Goal: Information Seeking & Learning: Check status

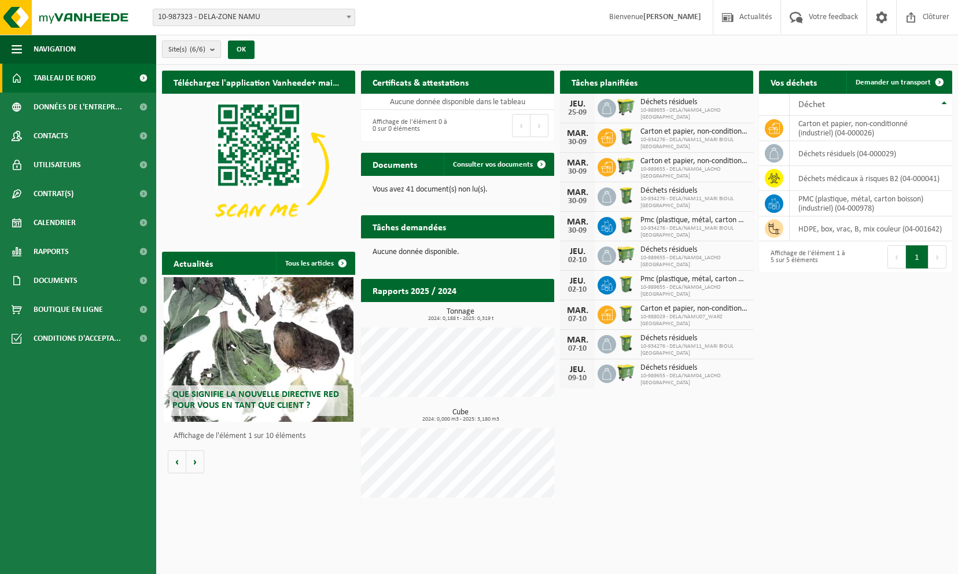
click at [211, 49] on b "submit" at bounding box center [215, 49] width 10 height 16
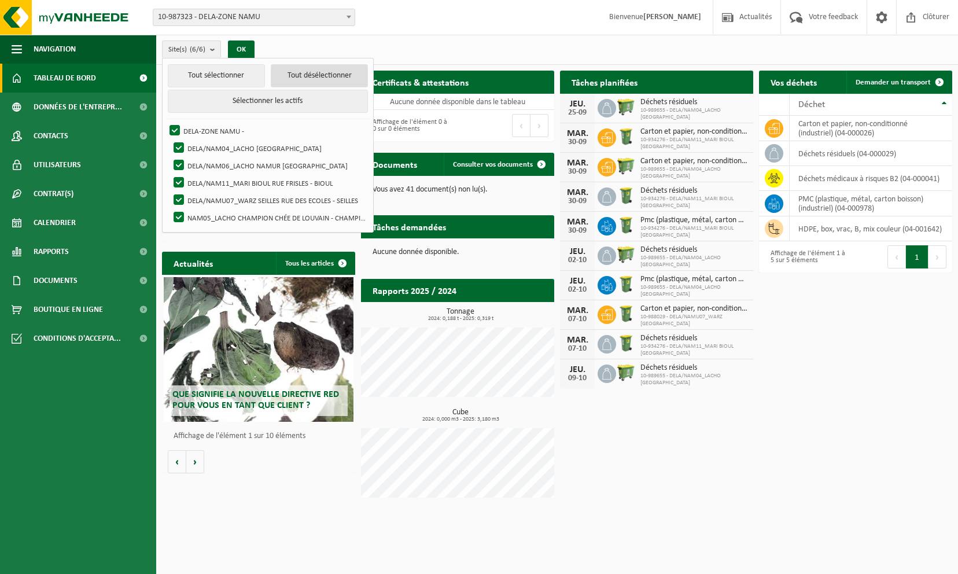
click at [287, 69] on button "Tout désélectionner" at bounding box center [319, 75] width 97 height 23
checkbox input "false"
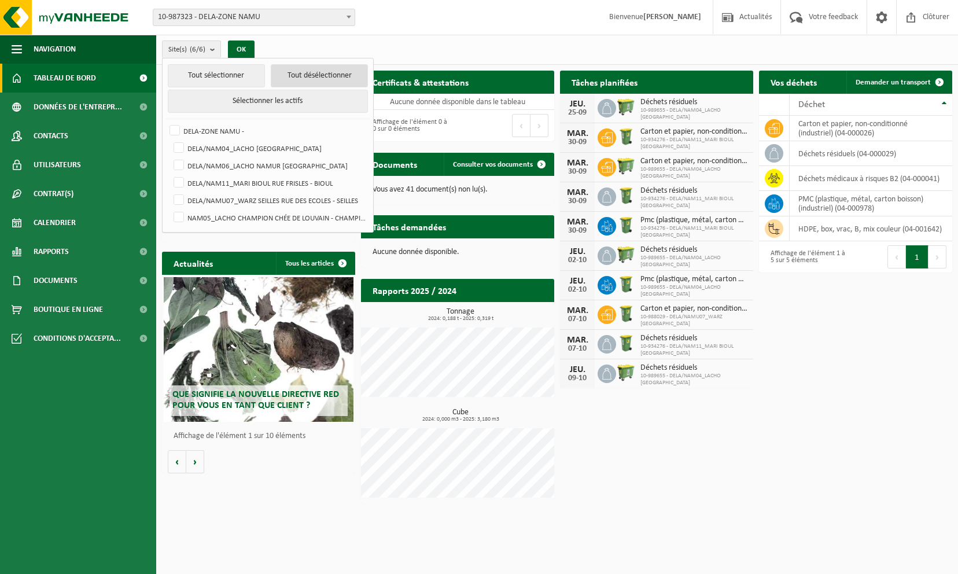
checkbox input "false"
click at [209, 161] on label "DELA/NAM06_LACHO NAMUR RUE DU BELVÉDÈRE - NAMUR" at bounding box center [269, 165] width 197 height 17
click at [169, 157] on input "DELA/NAM06_LACHO NAMUR RUE DU BELVÉDÈRE - NAMUR" at bounding box center [169, 156] width 1 height 1
checkbox input "true"
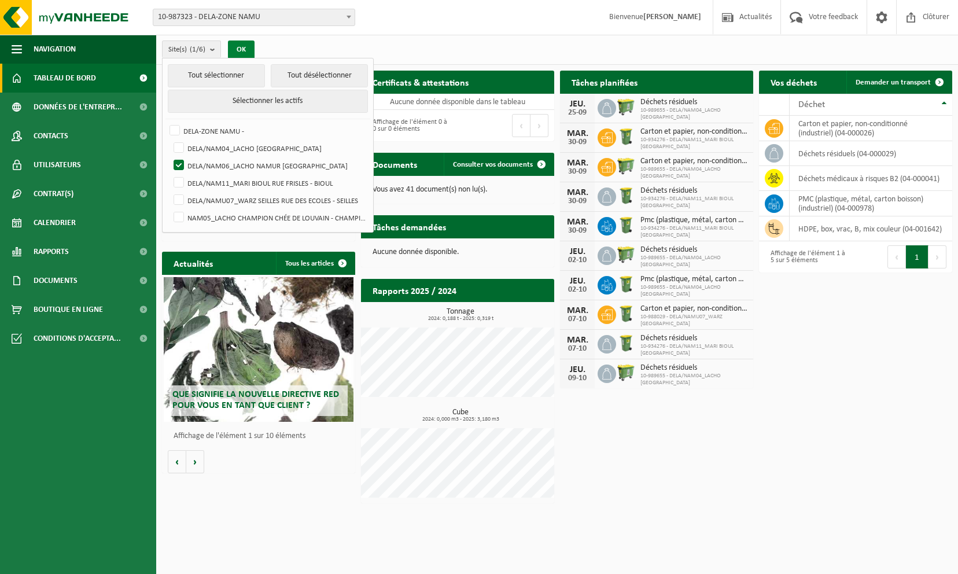
click at [235, 46] on button "OK" at bounding box center [241, 49] width 27 height 19
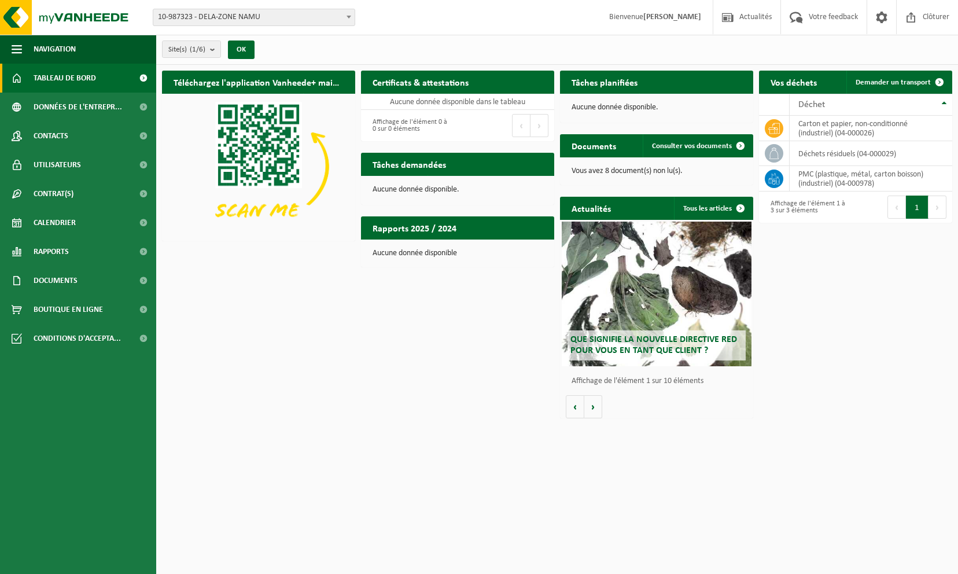
click at [937, 206] on button "Suivant" at bounding box center [937, 206] width 18 height 23
click at [650, 172] on p "Vous avez 8 document(s) non lu(s)." at bounding box center [656, 171] width 170 height 8
click at [688, 149] on span "Consulter vos documents" at bounding box center [692, 146] width 80 height 8
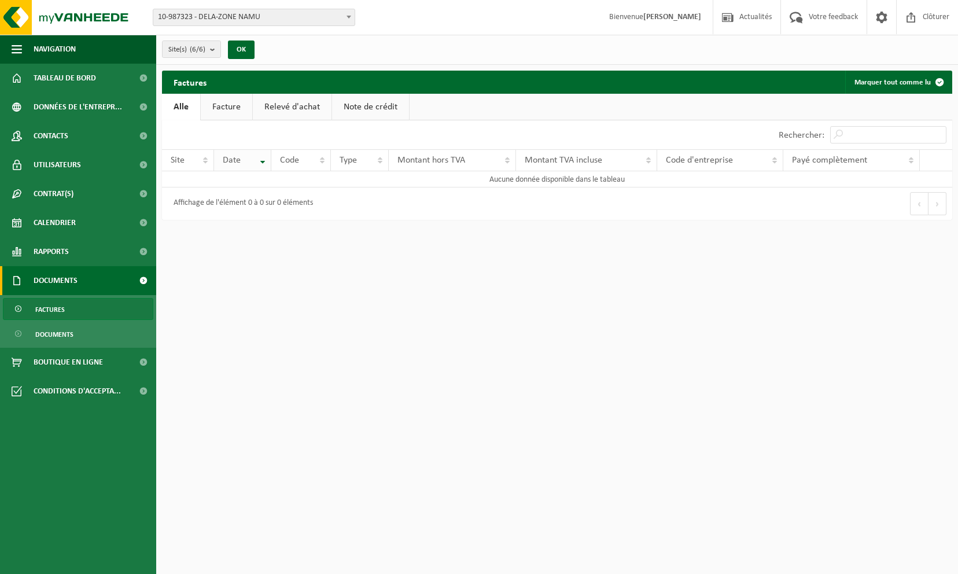
click at [248, 149] on th "Date" at bounding box center [242, 160] width 57 height 22
click at [232, 111] on link "Facture" at bounding box center [226, 107] width 51 height 27
click at [284, 109] on link "Relevé d'achat" at bounding box center [292, 107] width 79 height 27
click at [355, 109] on link "Note de crédit" at bounding box center [372, 107] width 77 height 27
click at [167, 103] on link "Alle" at bounding box center [181, 107] width 38 height 27
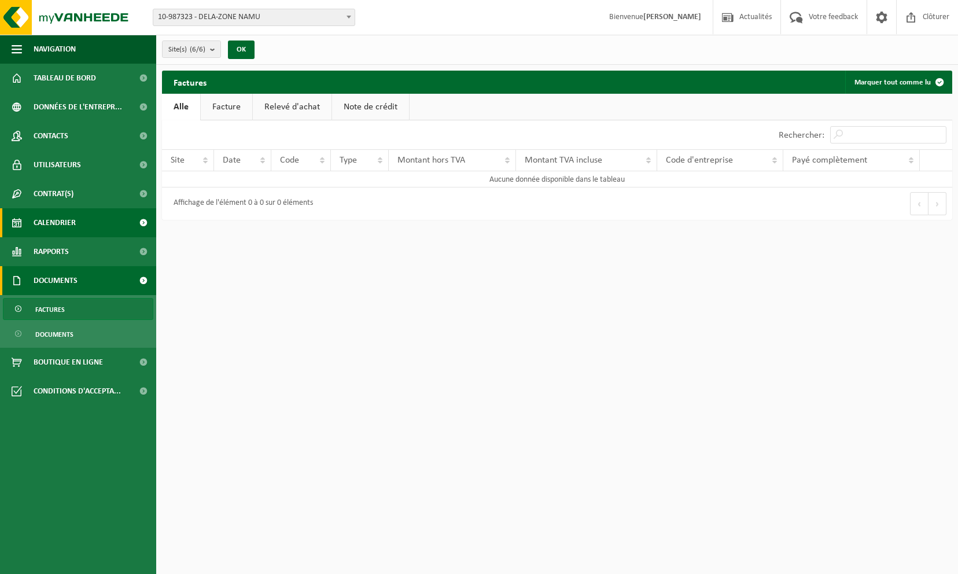
click at [67, 225] on span "Calendrier" at bounding box center [55, 222] width 42 height 29
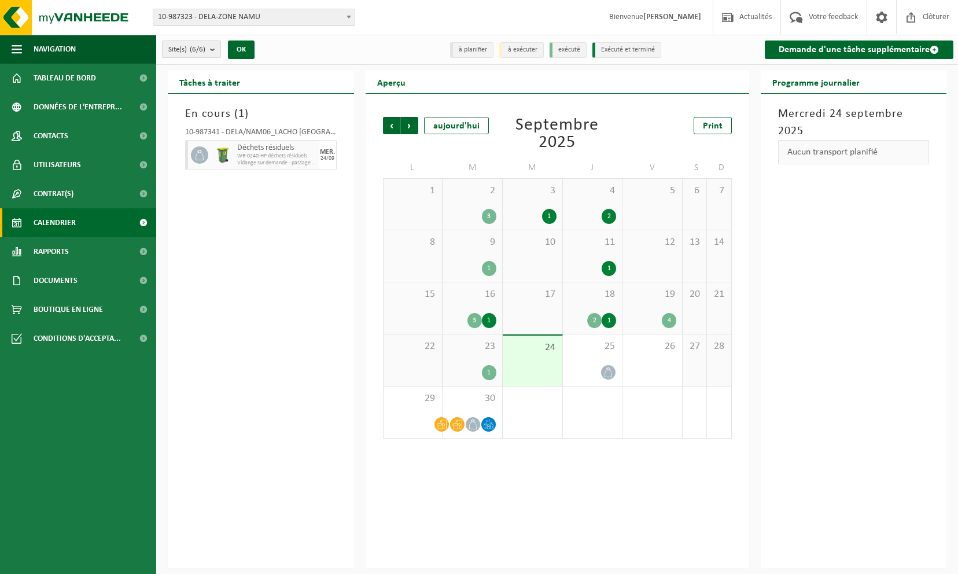
click at [216, 46] on b "submit" at bounding box center [215, 49] width 10 height 16
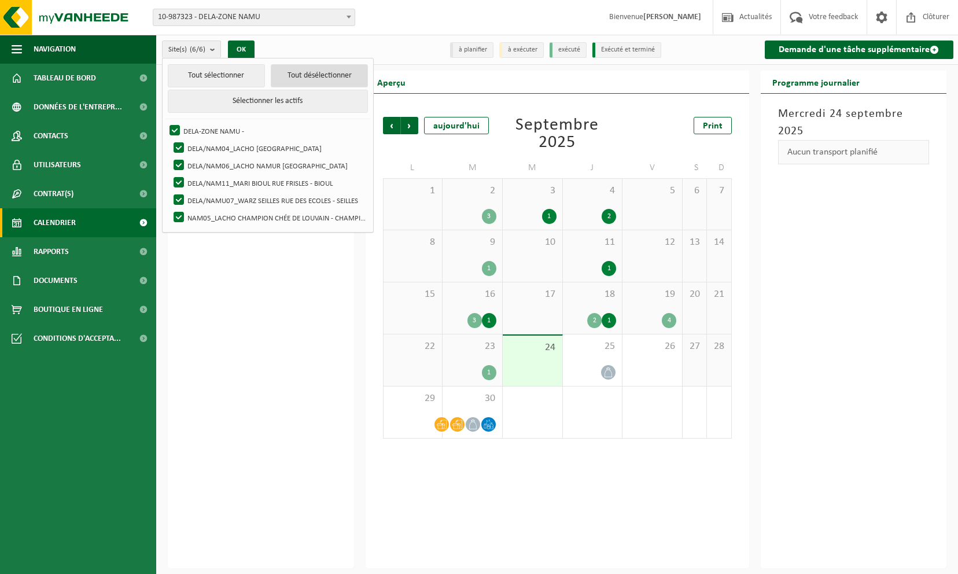
click at [322, 69] on button "Tout désélectionner" at bounding box center [319, 75] width 97 height 23
checkbox input "false"
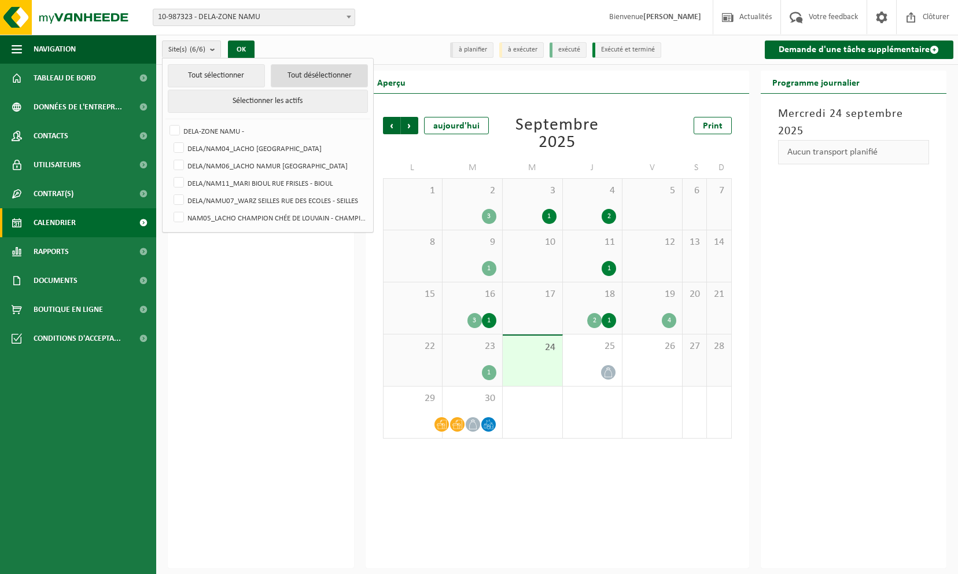
checkbox input "false"
click at [178, 158] on label "DELA/NAM06_LACHO NAMUR RUE DU BELVÉDÈRE - NAMUR" at bounding box center [269, 165] width 197 height 17
click at [169, 157] on input "DELA/NAM06_LACHO NAMUR RUE DU BELVÉDÈRE - NAMUR" at bounding box center [169, 156] width 1 height 1
checkbox input "true"
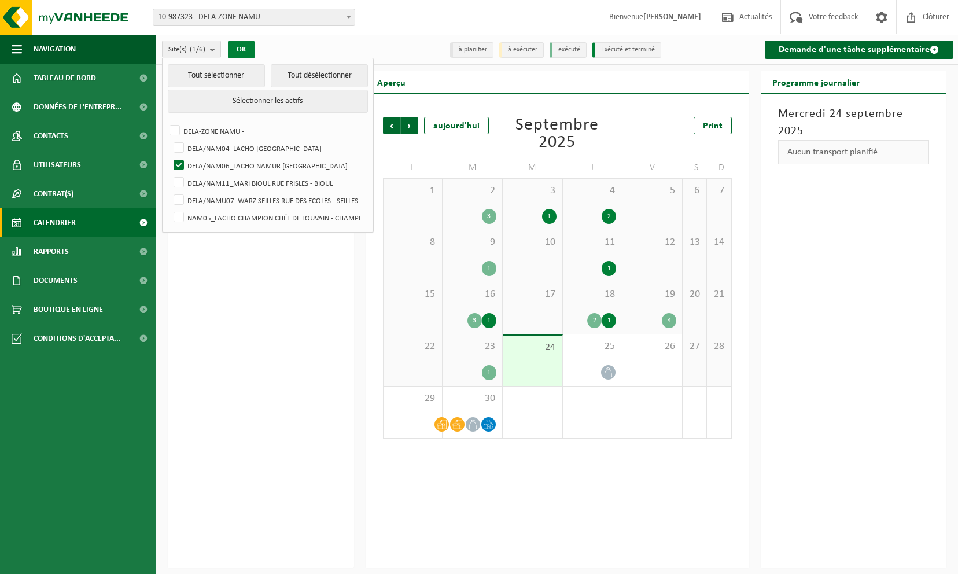
click at [245, 47] on button "OK" at bounding box center [241, 49] width 27 height 19
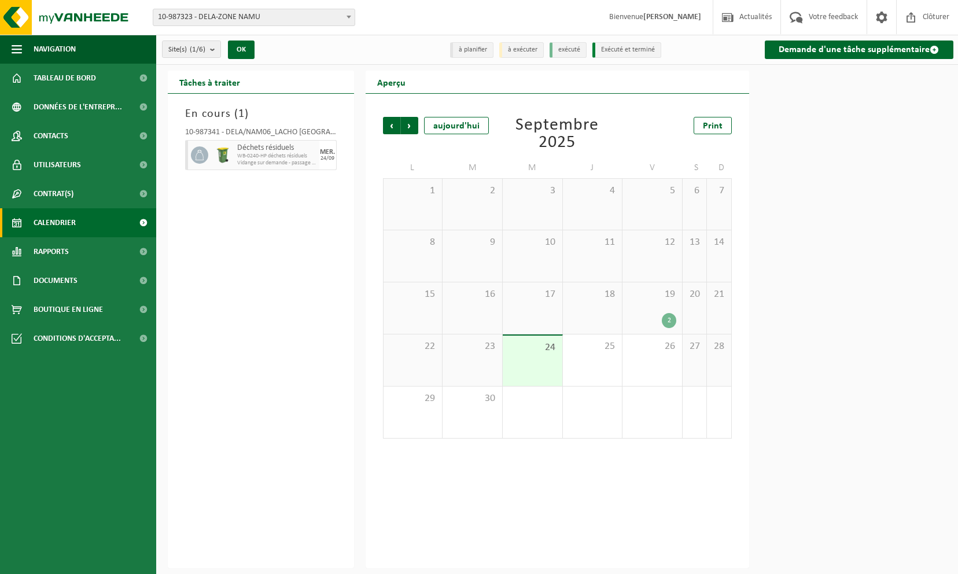
click at [269, 125] on div "10-987341 - DELA/NAM06_LACHO NAMUR RUE DU BELVÉDÈRE - NAMUR Déchets résiduels W…" at bounding box center [260, 147] width 163 height 49
click at [269, 132] on div "10-987341 - DELA/NAM06_LACHO [GEOGRAPHIC_DATA] - [GEOGRAPHIC_DATA]" at bounding box center [261, 134] width 152 height 12
click at [349, 8] on div "Site: 10-987323 - DELA-ZONE NAMU 10-989655 - DELA/NAM04_LACHO JAMBES AVENUE DU …" at bounding box center [479, 17] width 958 height 35
click at [349, 13] on span at bounding box center [349, 16] width 12 height 15
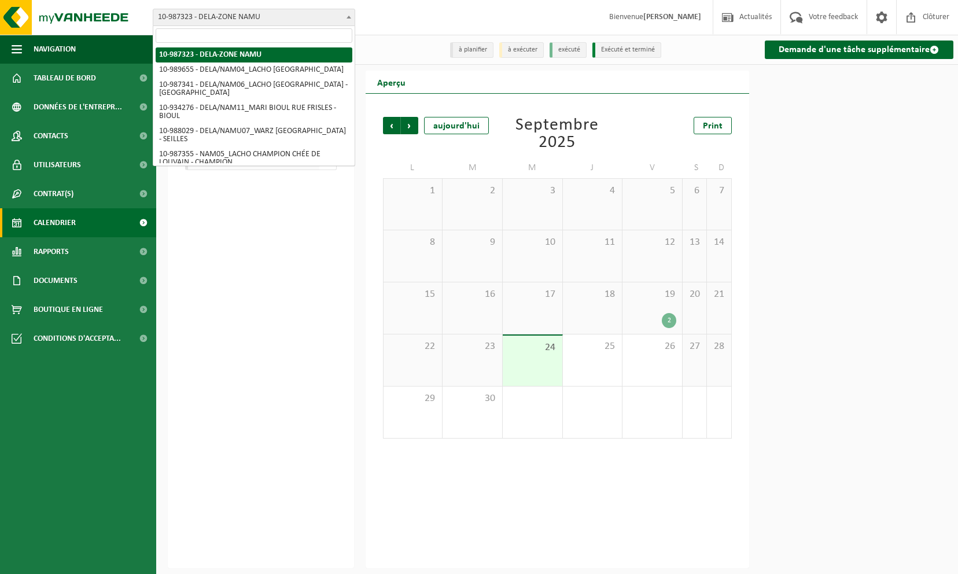
click at [305, 13] on span "10-987323 - DELA-ZONE NAMU" at bounding box center [253, 17] width 201 height 16
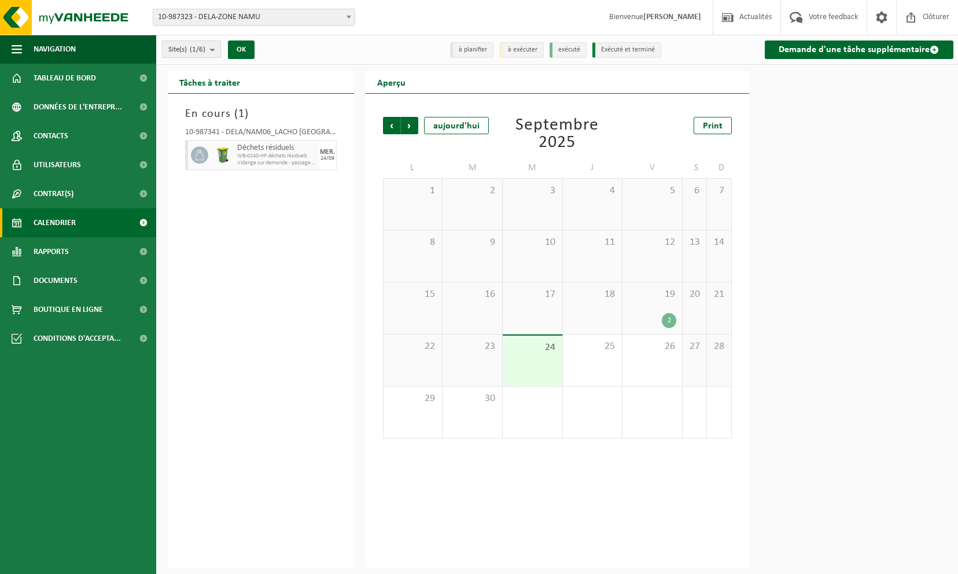
click at [218, 50] on b "submit" at bounding box center [215, 49] width 10 height 16
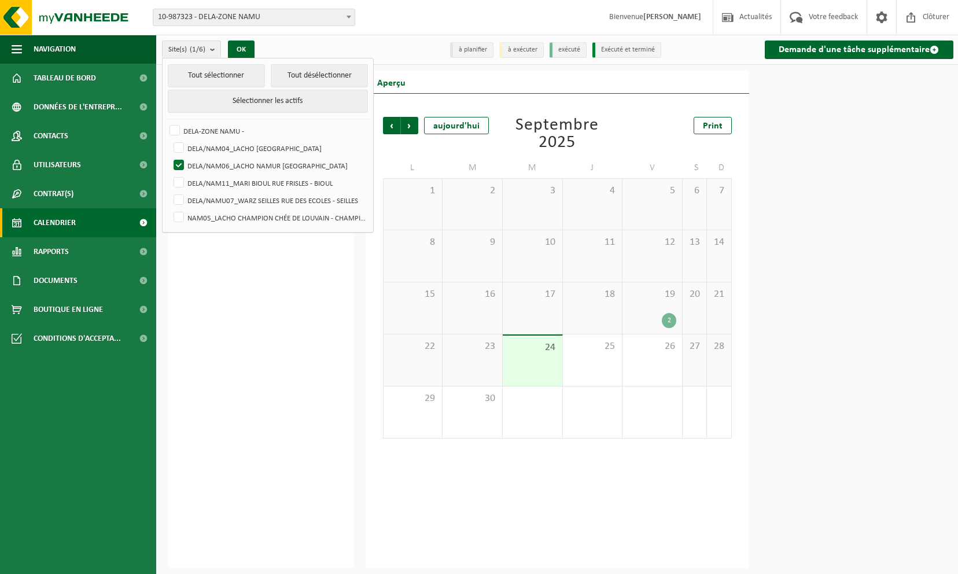
click at [211, 342] on div "En cours ( 1 ) 10-987341 - DELA/NAM06_LACHO NAMUR RUE DU BELVÉDÈRE - NAMUR Déch…" at bounding box center [261, 331] width 186 height 474
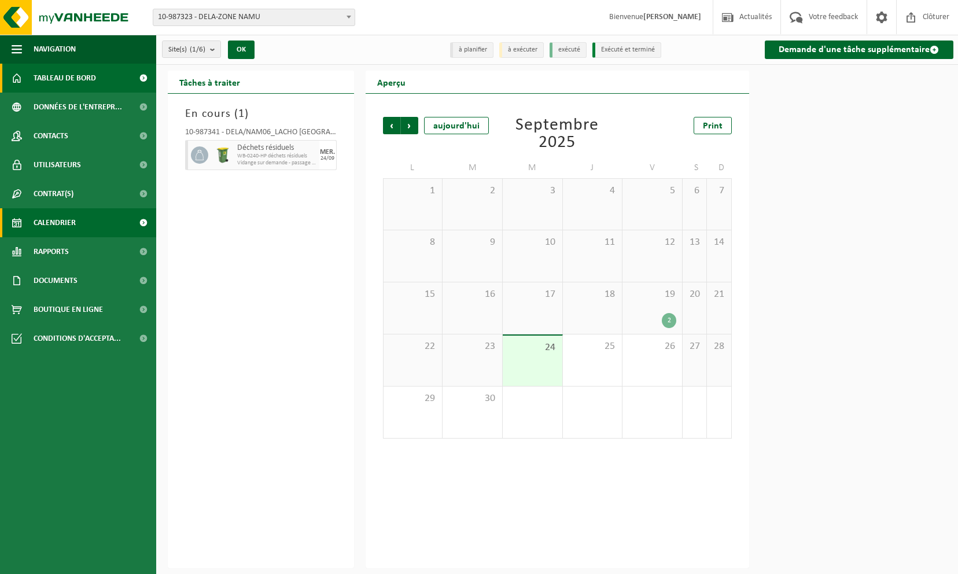
click at [72, 80] on span "Tableau de bord" at bounding box center [65, 78] width 62 height 29
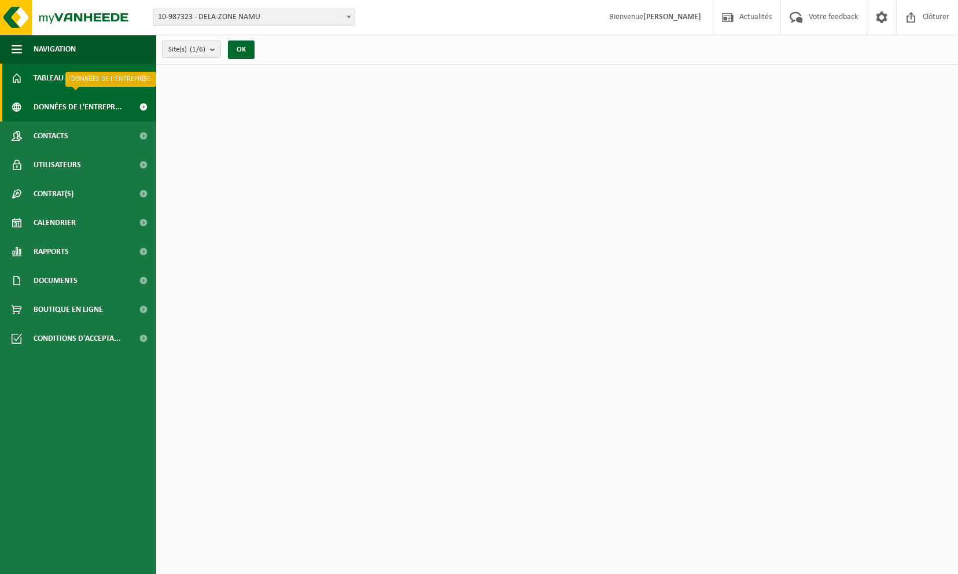
click at [71, 105] on span "Données de l'entrepr..." at bounding box center [78, 107] width 88 height 29
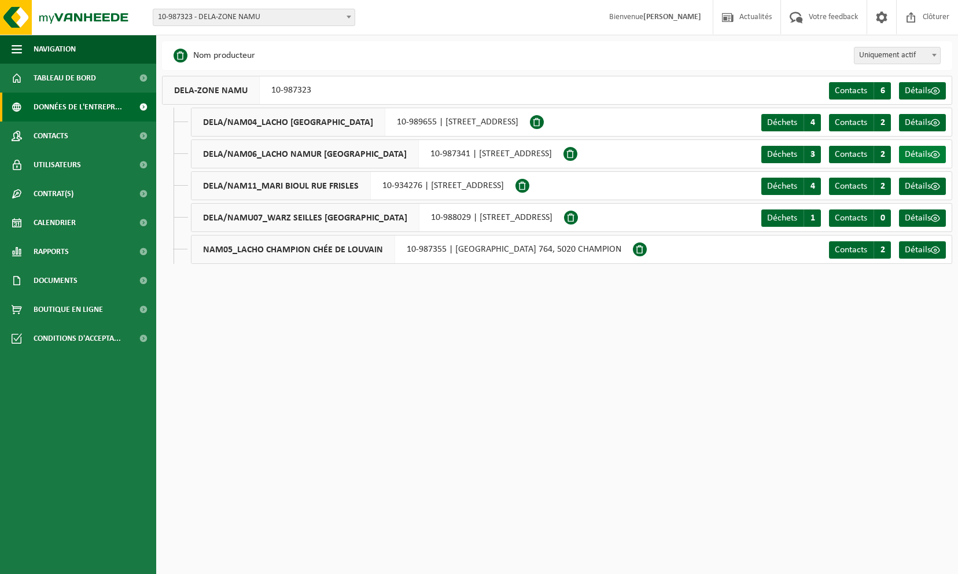
click at [914, 150] on span "Détails" at bounding box center [917, 154] width 26 height 9
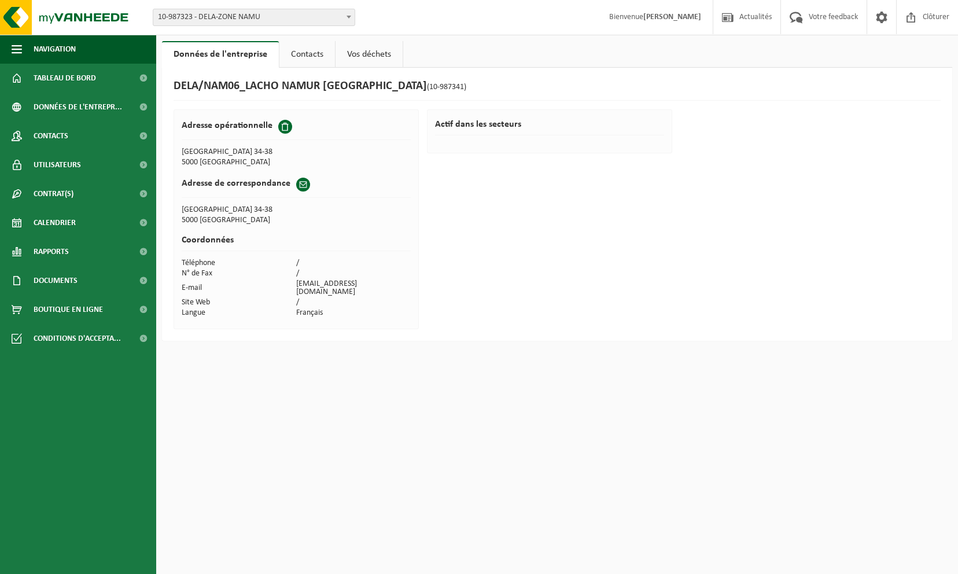
click at [316, 52] on link "Contacts" at bounding box center [307, 54] width 56 height 27
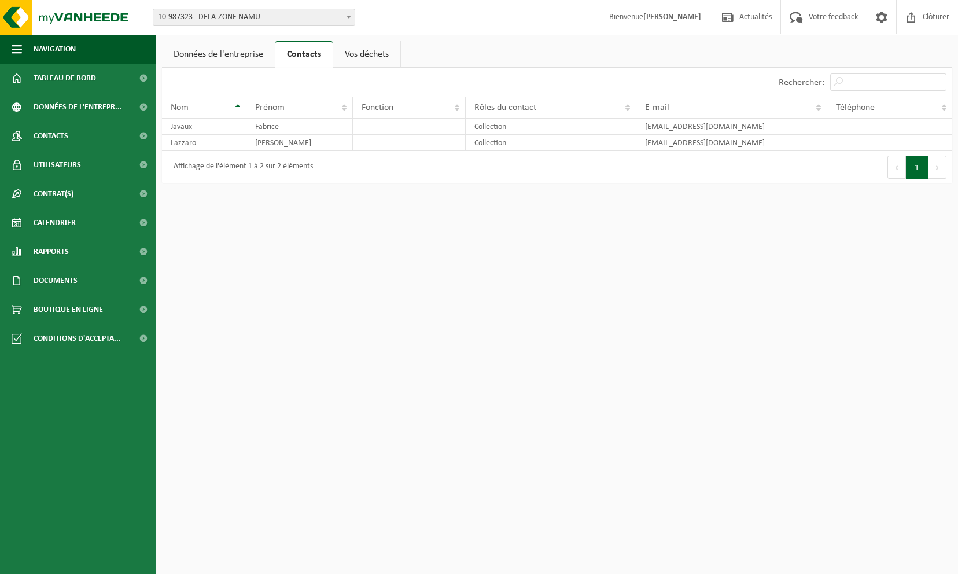
click at [362, 53] on link "Vos déchets" at bounding box center [366, 54] width 67 height 27
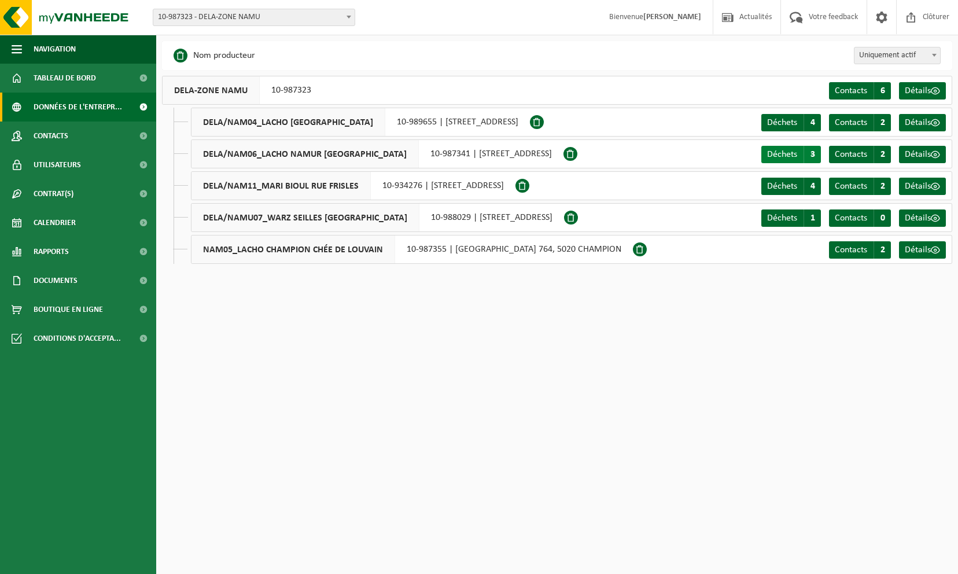
click at [789, 153] on span "Déchets" at bounding box center [782, 154] width 30 height 9
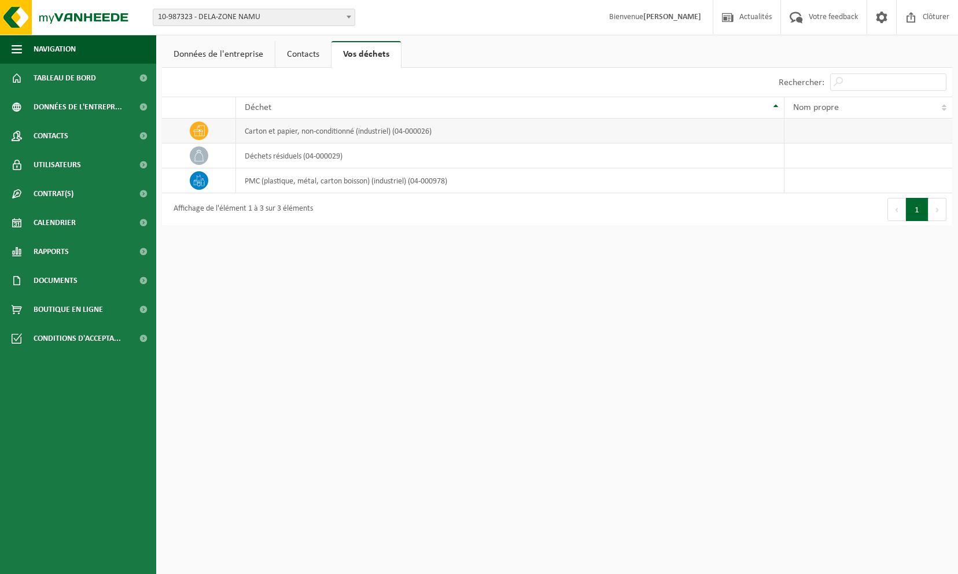
drag, startPoint x: 788, startPoint y: 153, endPoint x: 365, endPoint y: 140, distance: 422.9
click at [365, 140] on td "carton et papier, non-conditionné (industriel) (04-000026)" at bounding box center [510, 131] width 548 height 25
click at [79, 108] on span "Données de l'entrepr..." at bounding box center [78, 107] width 88 height 29
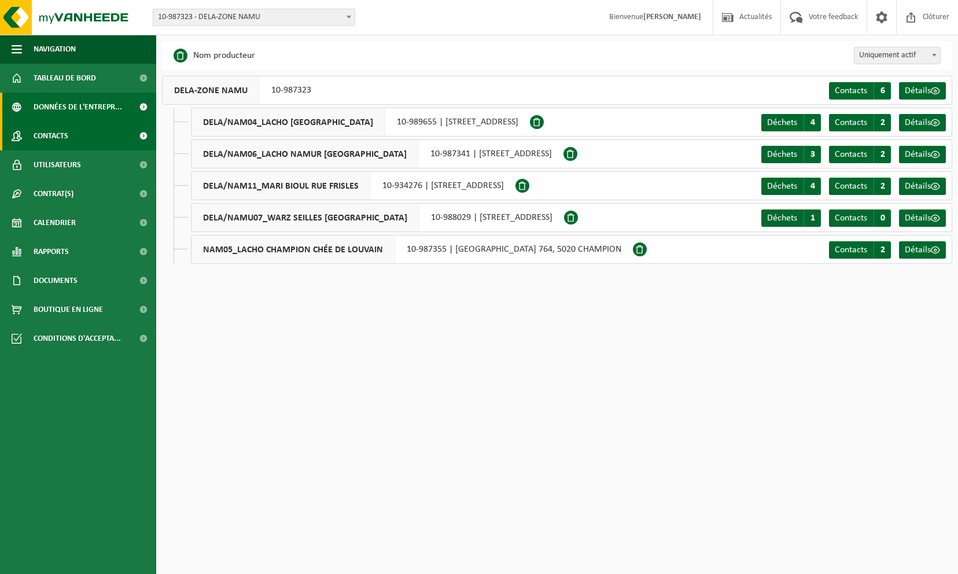
click at [69, 125] on link "Contacts" at bounding box center [78, 135] width 156 height 29
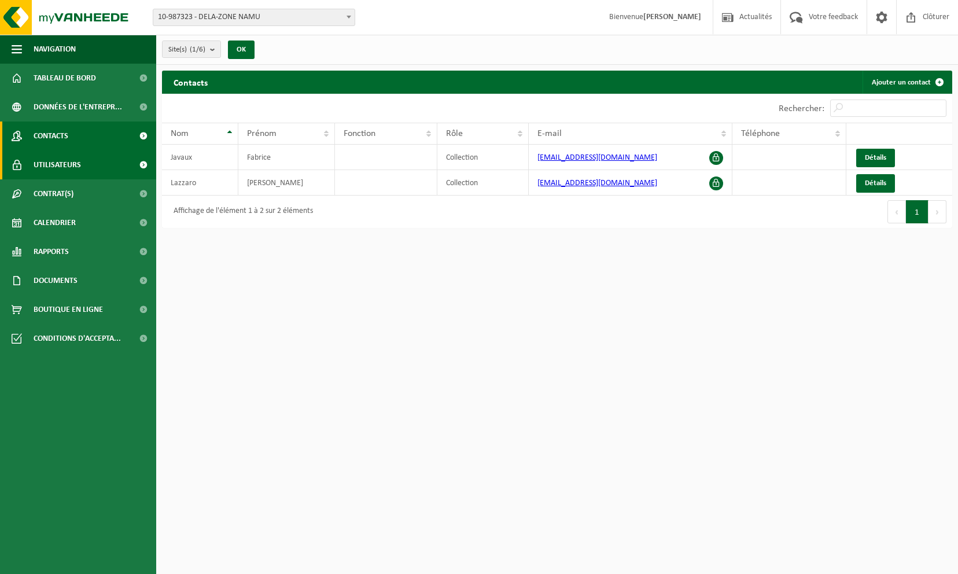
click at [74, 168] on span "Utilisateurs" at bounding box center [57, 164] width 47 height 29
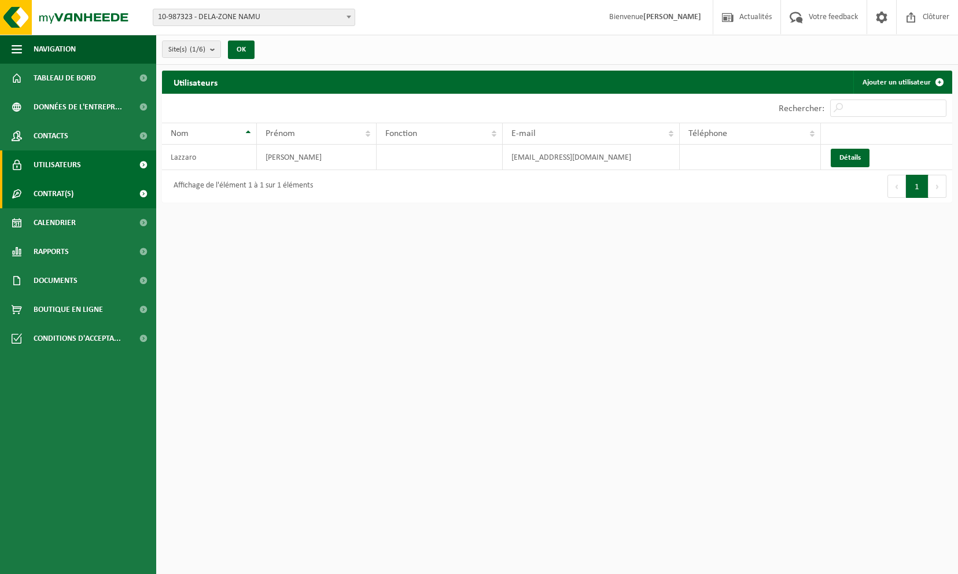
click at [74, 193] on link "Contrat(s)" at bounding box center [78, 193] width 156 height 29
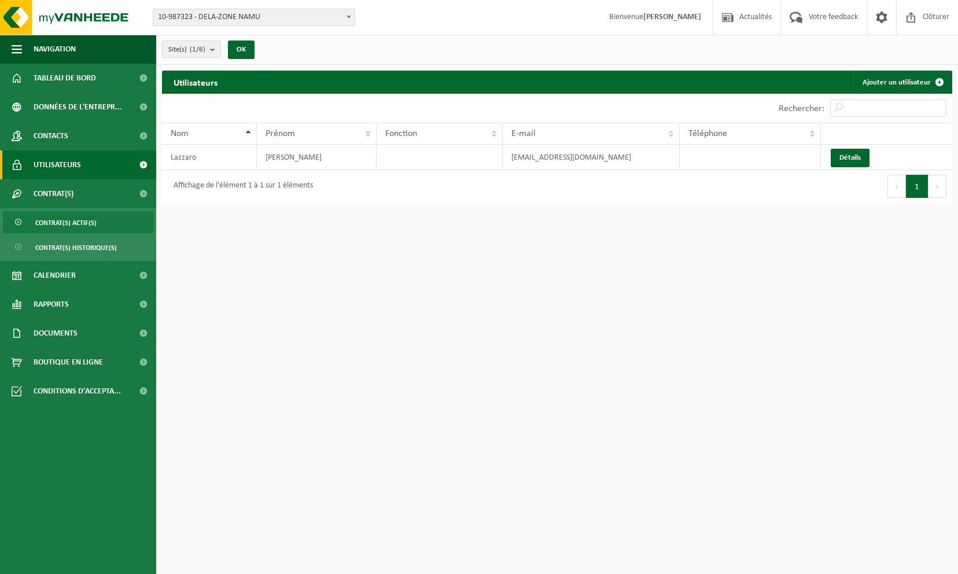
click at [76, 225] on span "Contrat(s) actif(s)" at bounding box center [65, 223] width 61 height 22
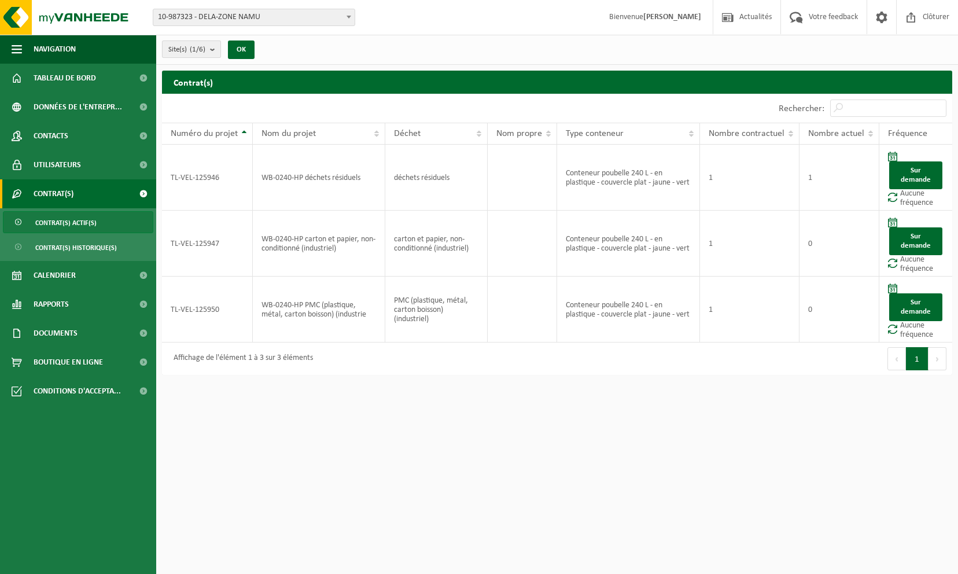
click at [211, 49] on b "submit" at bounding box center [215, 49] width 10 height 16
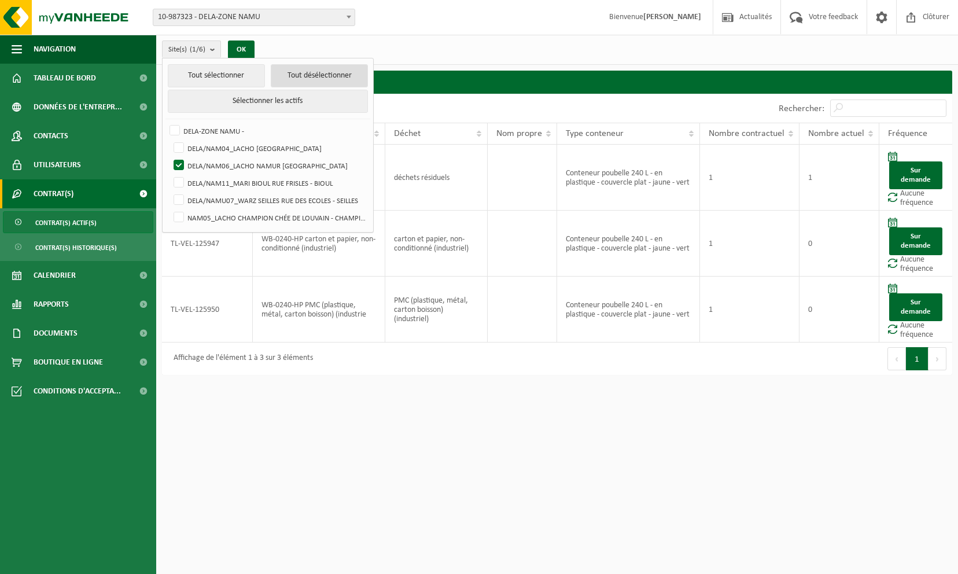
click at [296, 73] on button "Tout désélectionner" at bounding box center [319, 75] width 97 height 23
click at [175, 160] on label "DELA/NAM06_LACHO NAMUR RUE DU BELVÉDÈRE - NAMUR" at bounding box center [269, 165] width 197 height 17
click at [169, 157] on input "DELA/NAM06_LACHO NAMUR RUE DU BELVÉDÈRE - NAMUR" at bounding box center [169, 156] width 1 height 1
checkbox input "true"
click at [241, 45] on button "OK" at bounding box center [241, 49] width 27 height 19
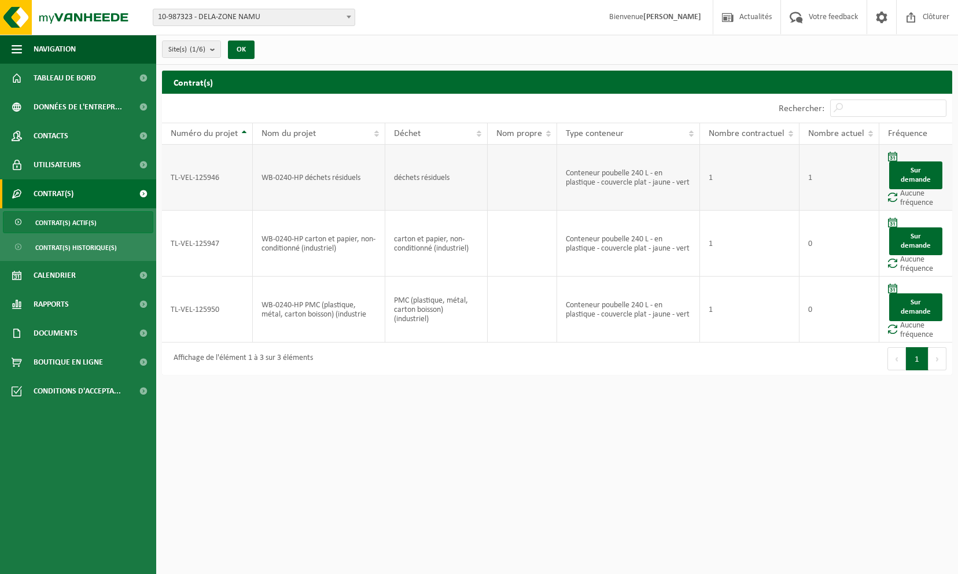
click at [616, 177] on td "Conteneur poubelle 240 L - en plastique - couvercle plat - jaune - vert" at bounding box center [628, 178] width 143 height 66
click at [913, 197] on td "Sur demande Aucune fréquence" at bounding box center [915, 178] width 73 height 66
click at [914, 135] on span "Fréquence" at bounding box center [907, 133] width 39 height 9
click at [914, 172] on link "Sur demande" at bounding box center [915, 175] width 53 height 28
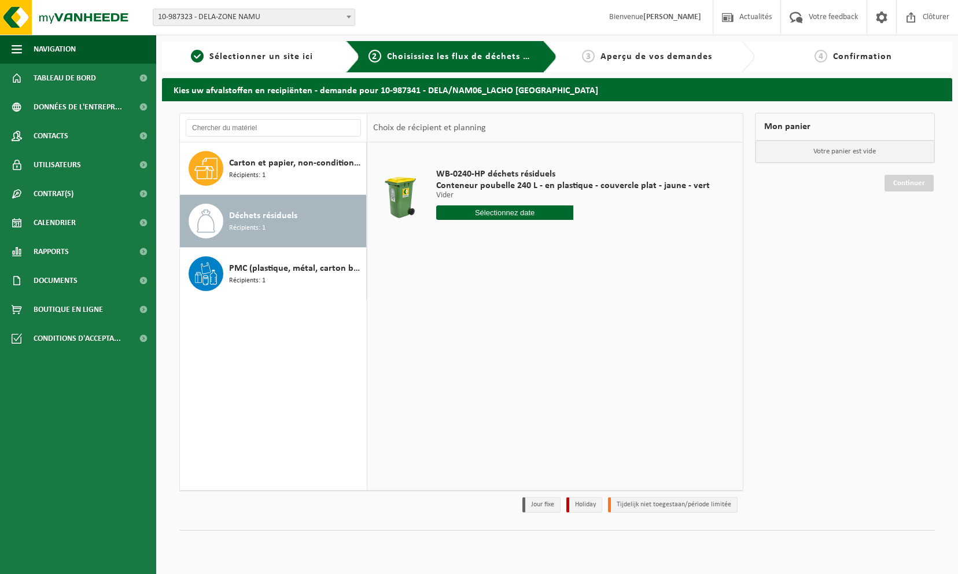
drag, startPoint x: 910, startPoint y: 172, endPoint x: 677, endPoint y: 291, distance: 262.3
click at [677, 291] on div "WB-0240-HP déchets résiduels Conteneur poubelle 240 L - en plastique - couvercl…" at bounding box center [554, 315] width 375 height 347
click at [60, 252] on span "Rapports" at bounding box center [51, 251] width 35 height 29
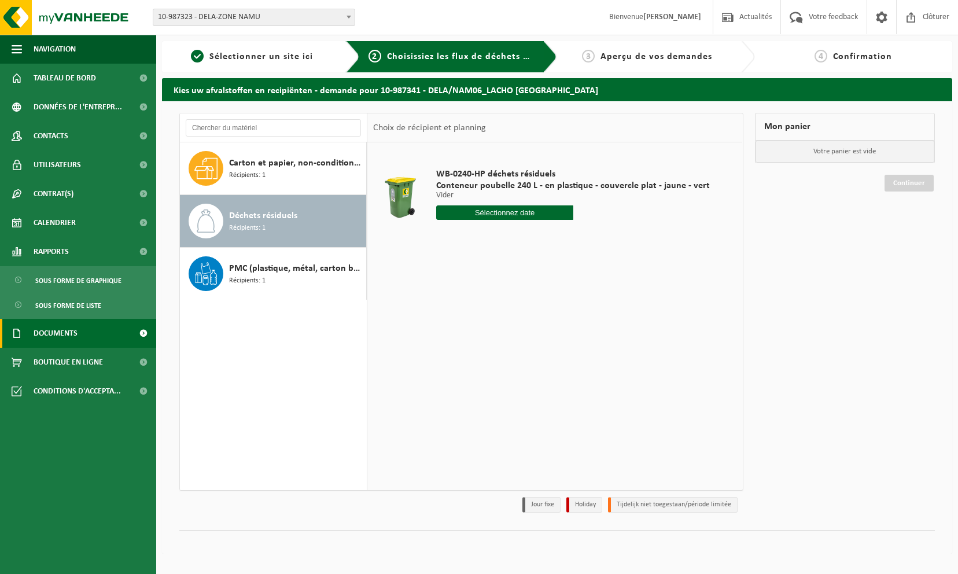
click at [73, 331] on span "Documents" at bounding box center [56, 333] width 44 height 29
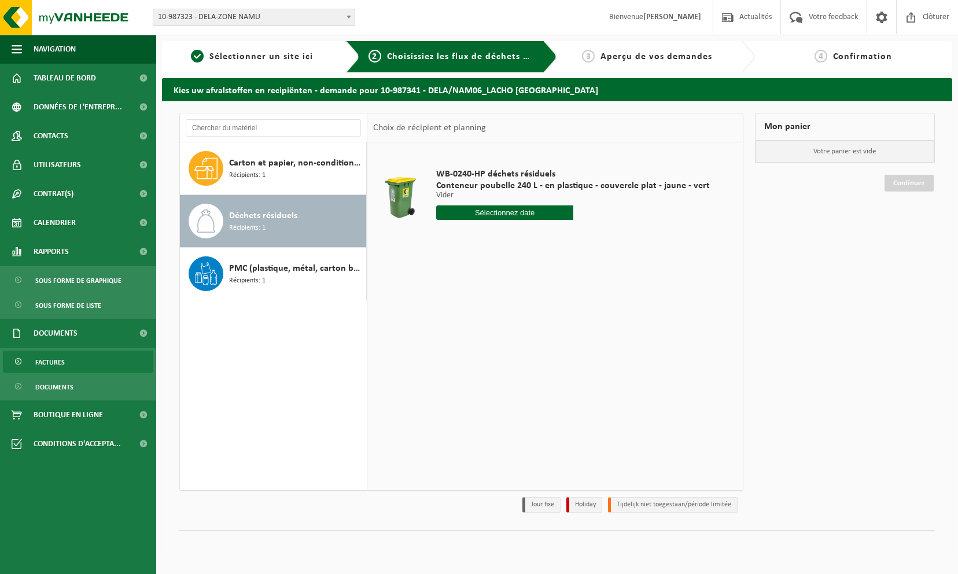
click at [56, 362] on span "Factures" at bounding box center [49, 362] width 29 height 22
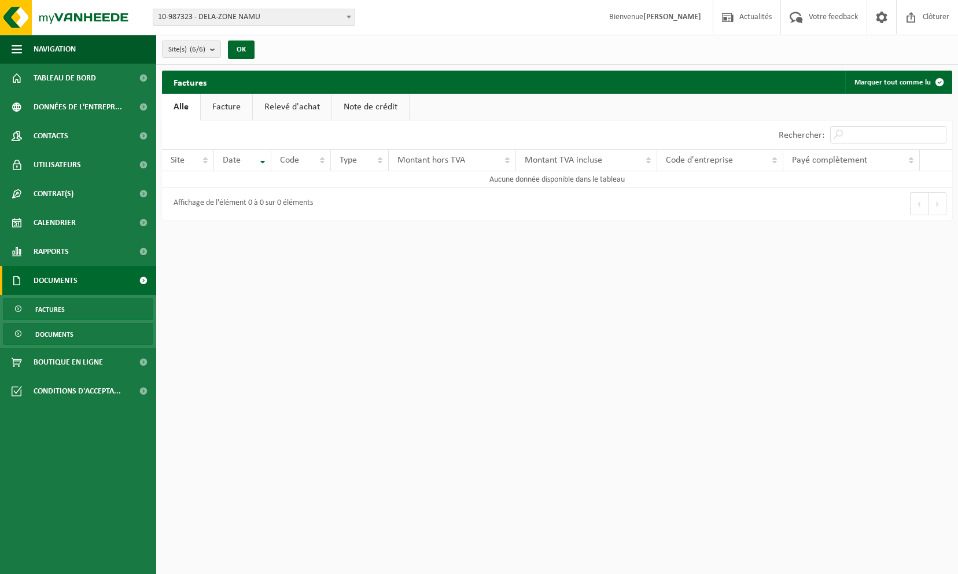
click at [60, 337] on span "Documents" at bounding box center [54, 334] width 38 height 22
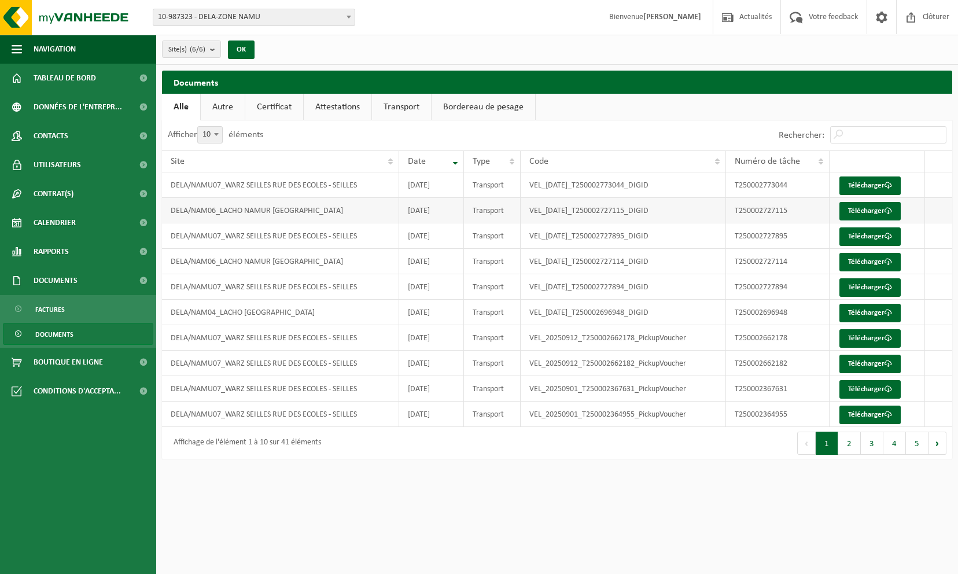
click at [706, 211] on td "VEL_[DATE]_T250002727115_DIGID" at bounding box center [622, 210] width 205 height 25
click at [876, 206] on link "Télécharger" at bounding box center [869, 211] width 61 height 19
click at [545, 483] on html "Site: 10-987323 - DELA-ZONE NAMU 10-989655 - DELA/NAM04_LACHO JAMBES AVENUE DU …" at bounding box center [479, 287] width 958 height 574
drag, startPoint x: 545, startPoint y: 480, endPoint x: 510, endPoint y: 481, distance: 35.3
click at [510, 481] on html "Site: 10-987323 - DELA-ZONE NAMU 10-989655 - DELA/NAM04_LACHO JAMBES AVENUE DU …" at bounding box center [479, 287] width 958 height 574
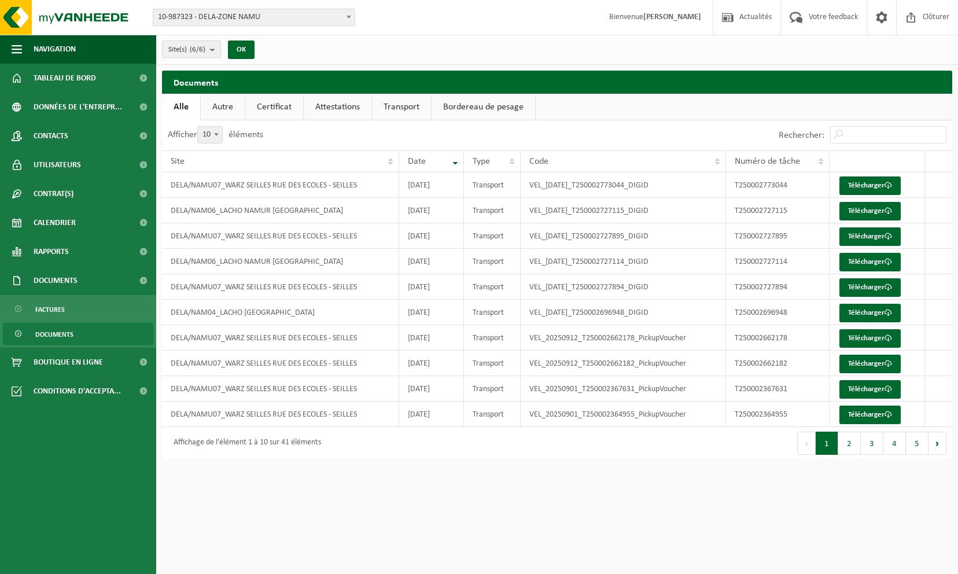
click at [82, 332] on link "Documents" at bounding box center [78, 334] width 150 height 22
click at [62, 332] on span "Documents" at bounding box center [54, 334] width 38 height 22
click at [66, 219] on span "Calendrier" at bounding box center [55, 222] width 42 height 29
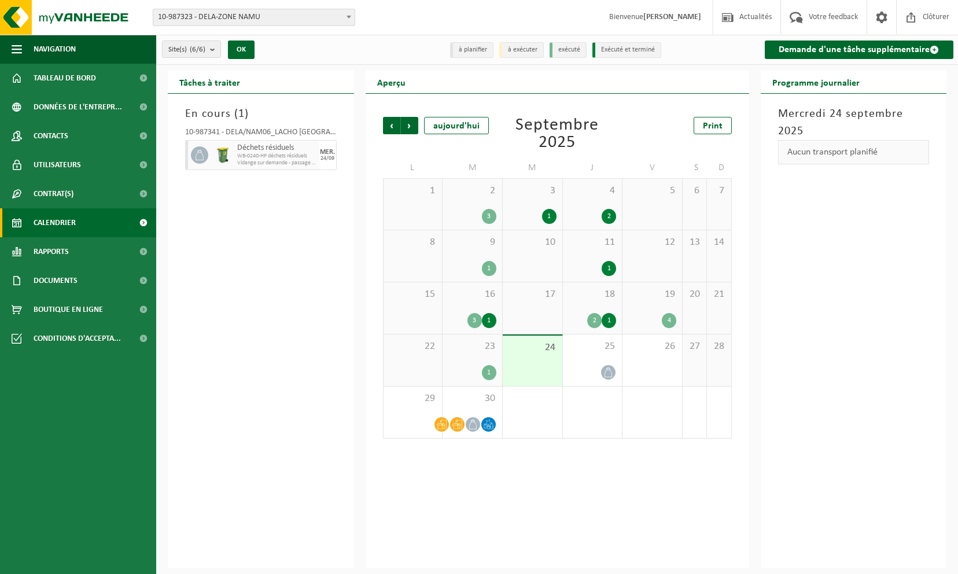
click at [478, 375] on div "1" at bounding box center [472, 372] width 48 height 15
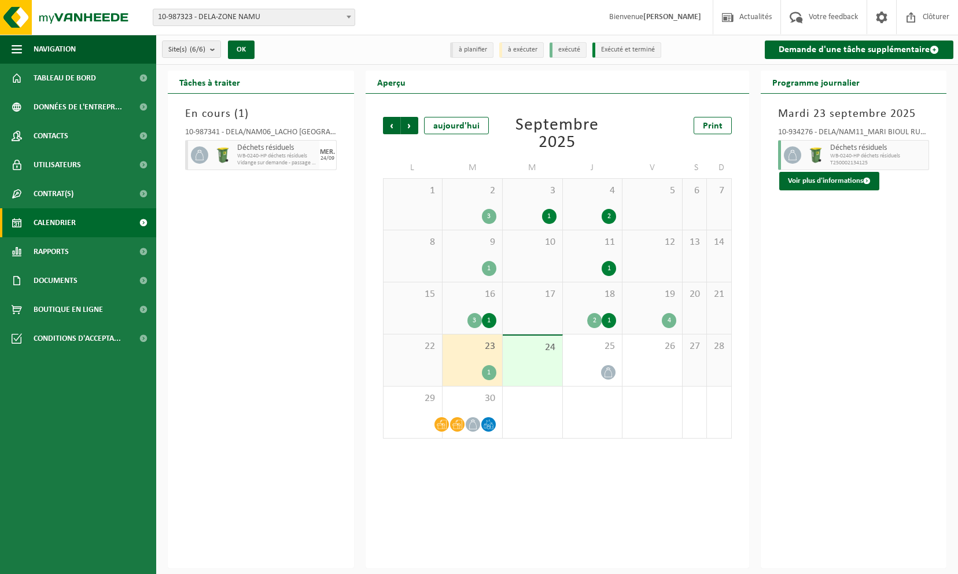
drag, startPoint x: 478, startPoint y: 375, endPoint x: 942, endPoint y: 378, distance: 464.4
click at [942, 378] on div "Mardi 23 septembre 2025 10-934276 - DELA/NAM11_MARI BIOUL RUE FRISLES - BIOUL D…" at bounding box center [853, 331] width 186 height 474
click at [548, 362] on div "24" at bounding box center [533, 360] width 60 height 50
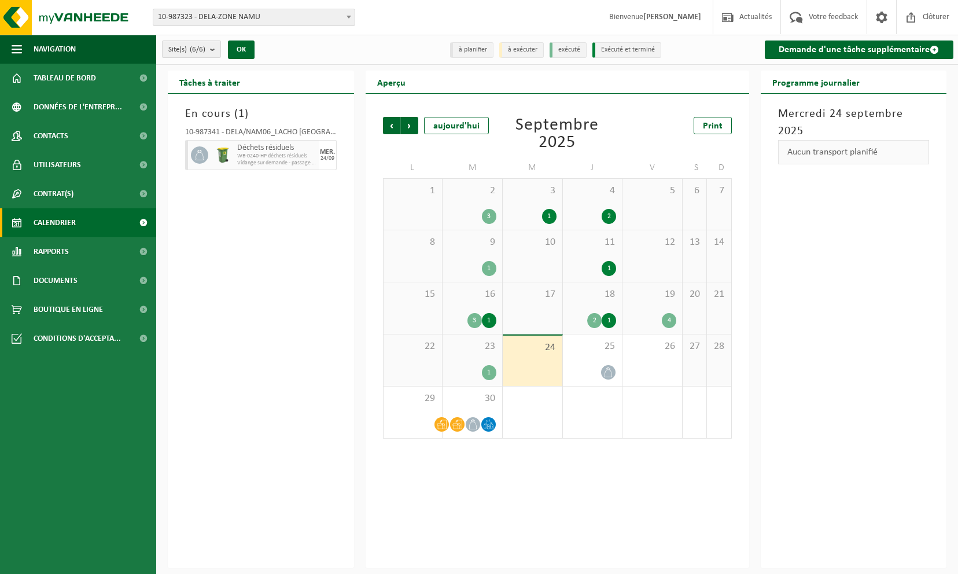
click at [213, 50] on b "submit" at bounding box center [215, 49] width 10 height 16
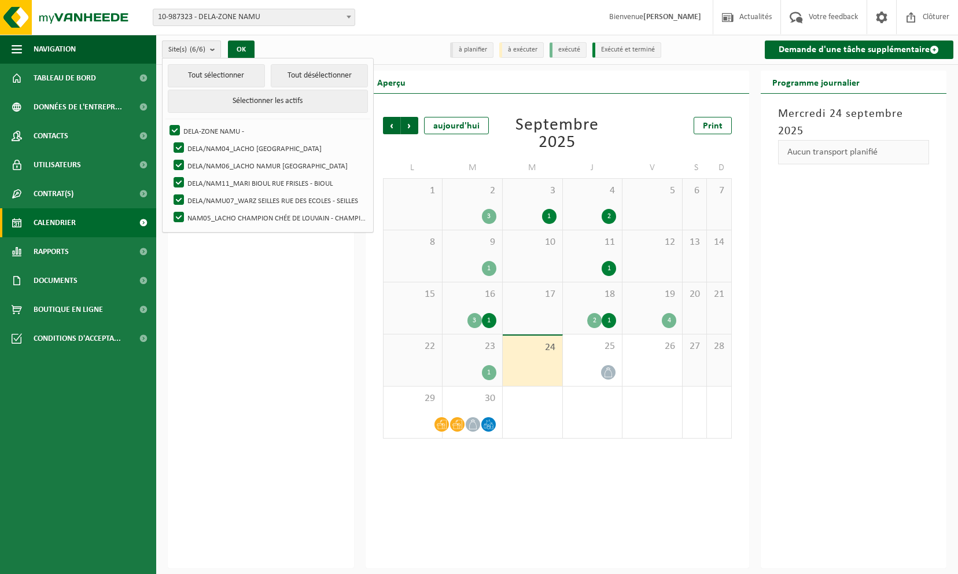
click at [213, 50] on b "submit" at bounding box center [215, 49] width 10 height 17
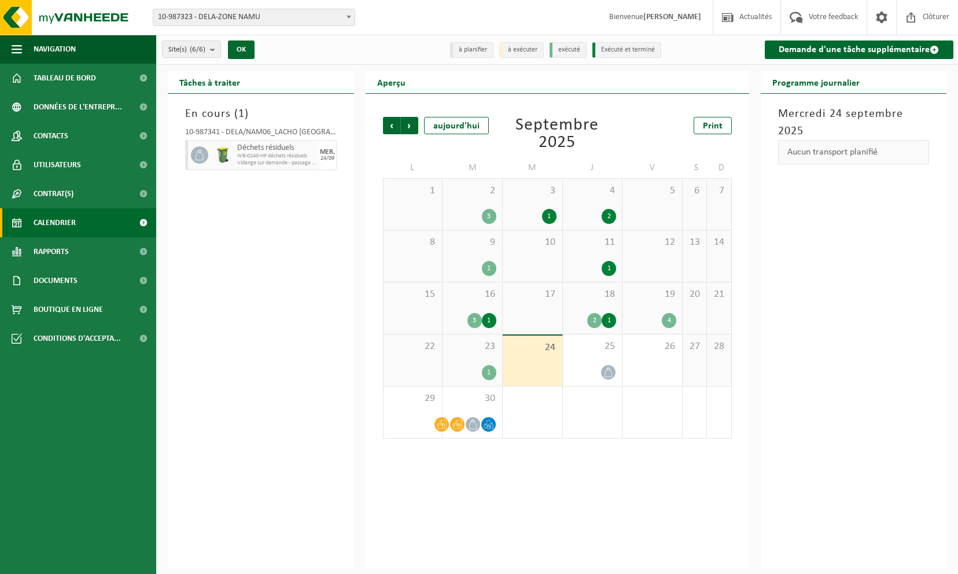
click at [814, 312] on div "Mercredi 24 septembre 2025 Aucun transport planifié" at bounding box center [853, 331] width 186 height 474
click at [599, 360] on div "25" at bounding box center [593, 359] width 60 height 51
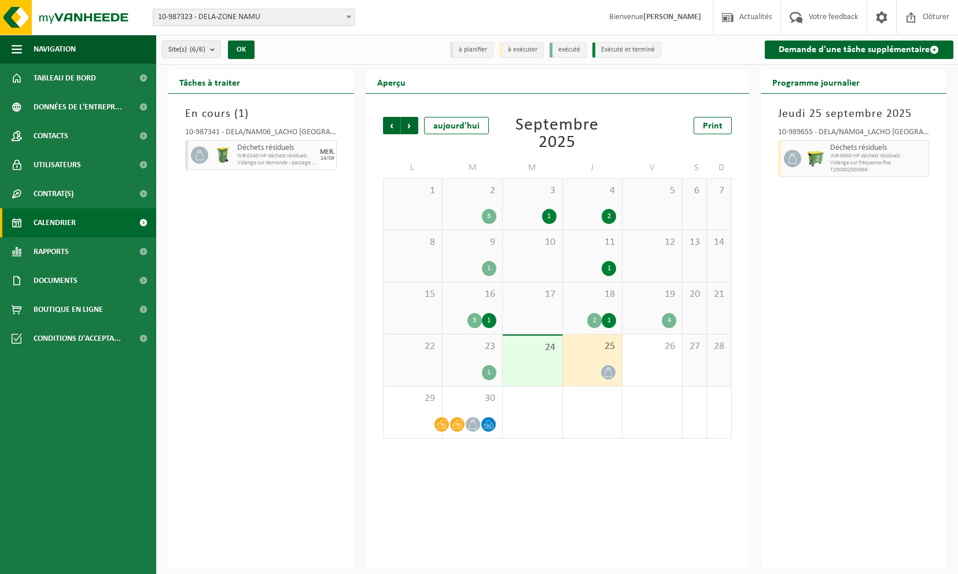
click at [642, 315] on div "4" at bounding box center [652, 320] width 48 height 15
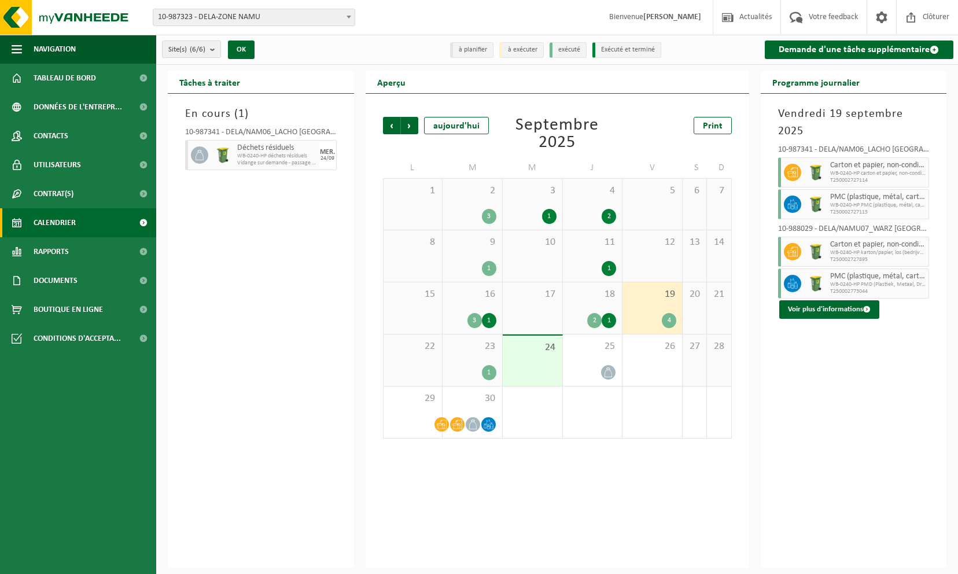
click at [640, 315] on div "4" at bounding box center [652, 320] width 48 height 15
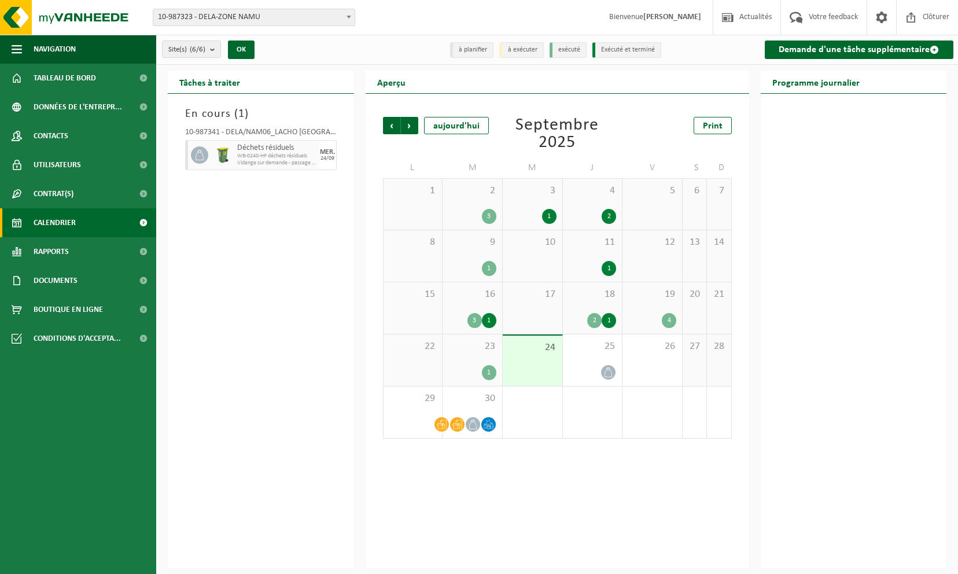
click at [638, 316] on div "4" at bounding box center [652, 320] width 48 height 15
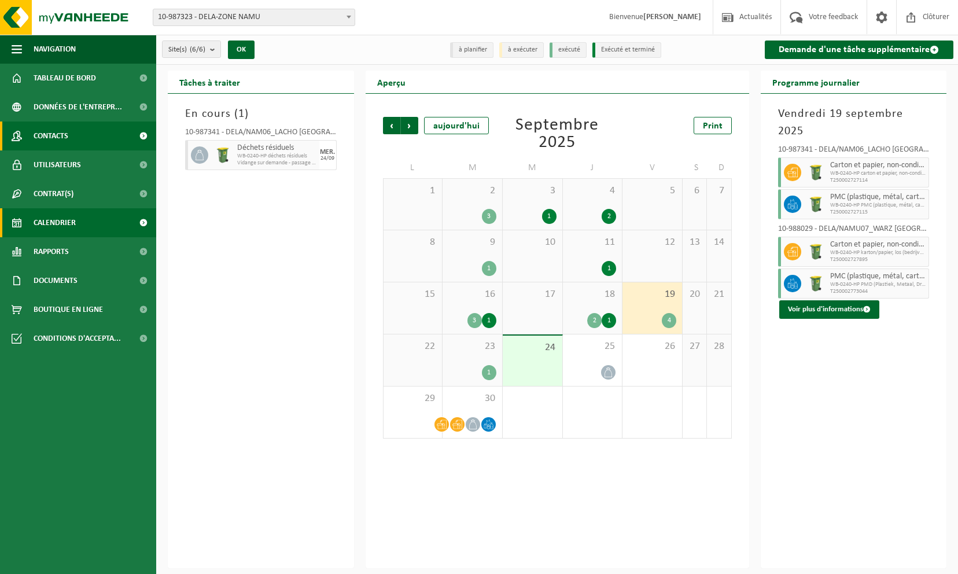
click at [44, 132] on span "Contacts" at bounding box center [51, 135] width 35 height 29
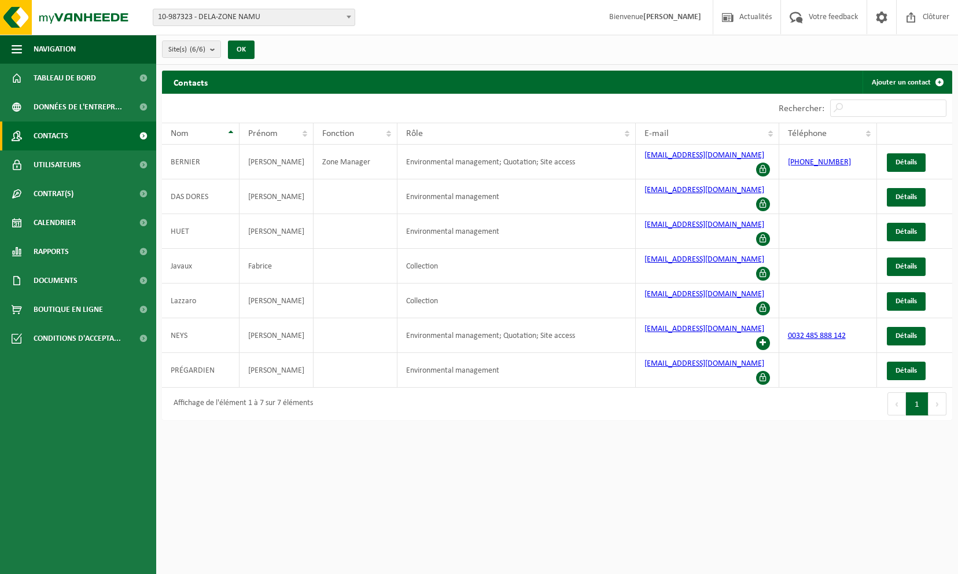
click at [44, 132] on span "Contacts" at bounding box center [51, 135] width 35 height 29
drag, startPoint x: 52, startPoint y: 195, endPoint x: 553, endPoint y: 429, distance: 552.9
click at [553, 429] on html "Site: 10-987323 - DELA-ZONE NAMU 10-989655 - DELA/NAM04_LACHO [GEOGRAPHIC_DATA]…" at bounding box center [479, 287] width 958 height 574
click at [57, 170] on span "Utilisateurs" at bounding box center [57, 164] width 47 height 29
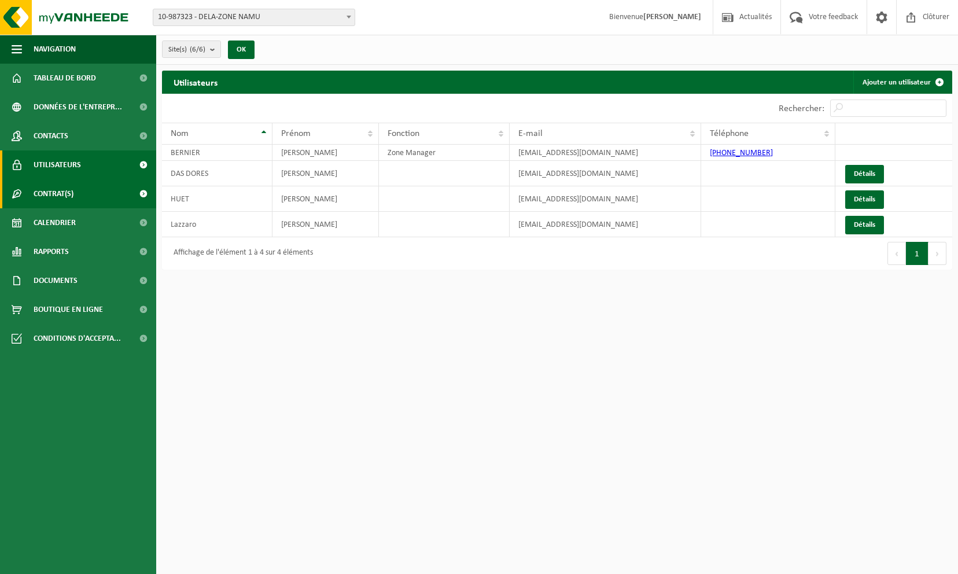
click at [68, 186] on span "Contrat(s)" at bounding box center [54, 193] width 40 height 29
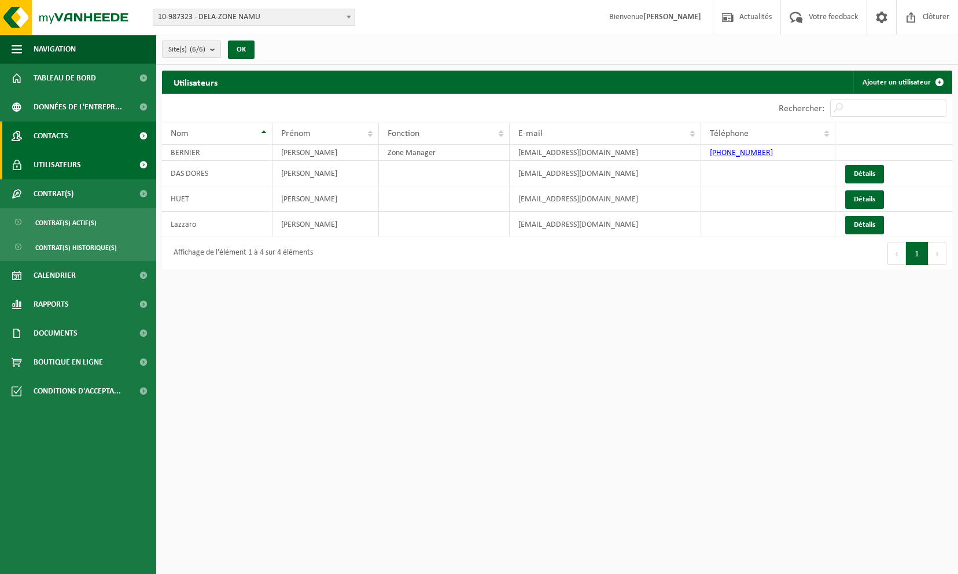
click at [54, 132] on span "Contacts" at bounding box center [51, 135] width 35 height 29
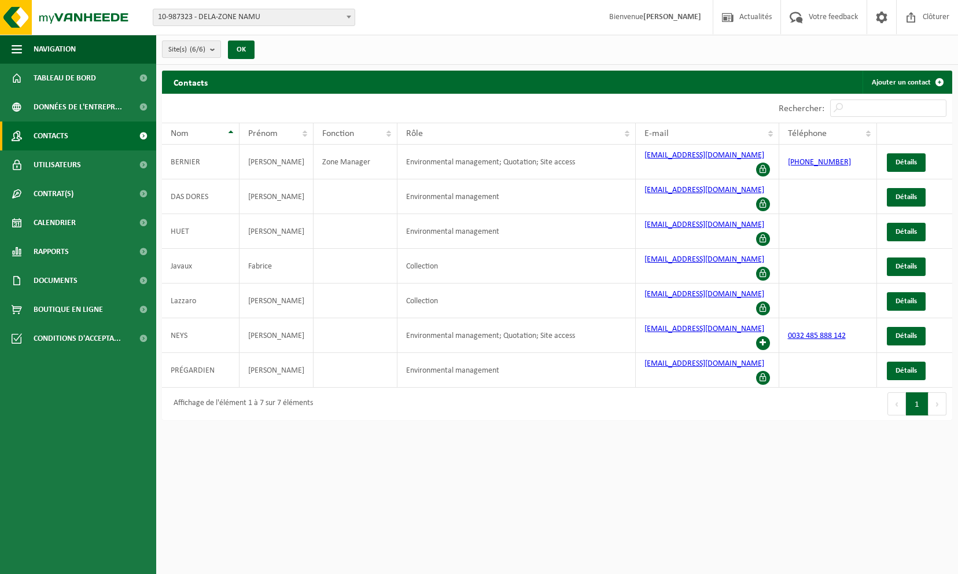
click at [216, 50] on b "submit" at bounding box center [215, 49] width 10 height 16
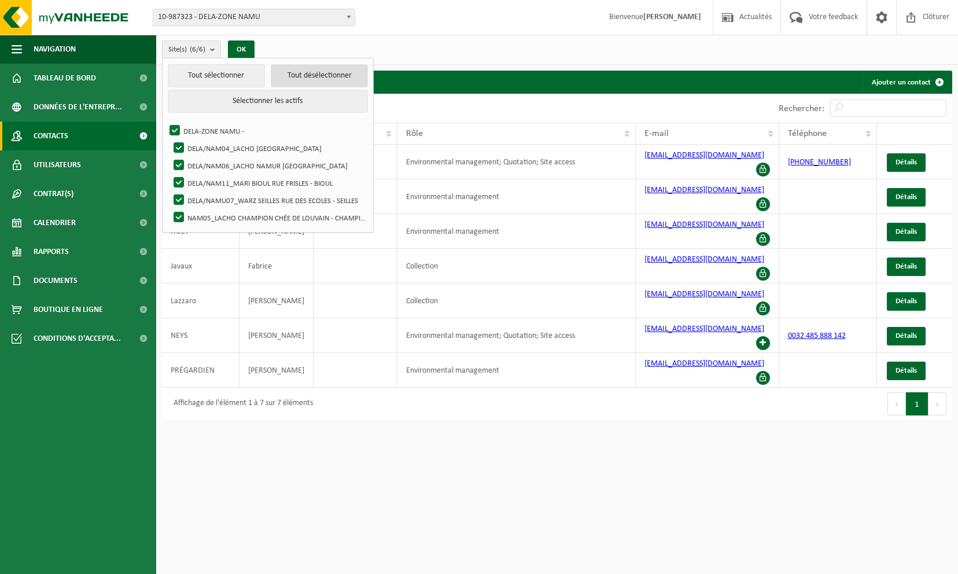
click at [271, 71] on li "Tout sélectionner Tout désélectionner Sélectionner les actifs" at bounding box center [267, 91] width 205 height 55
click at [290, 72] on button "Tout désélectionner" at bounding box center [319, 75] width 97 height 23
checkbox input "false"
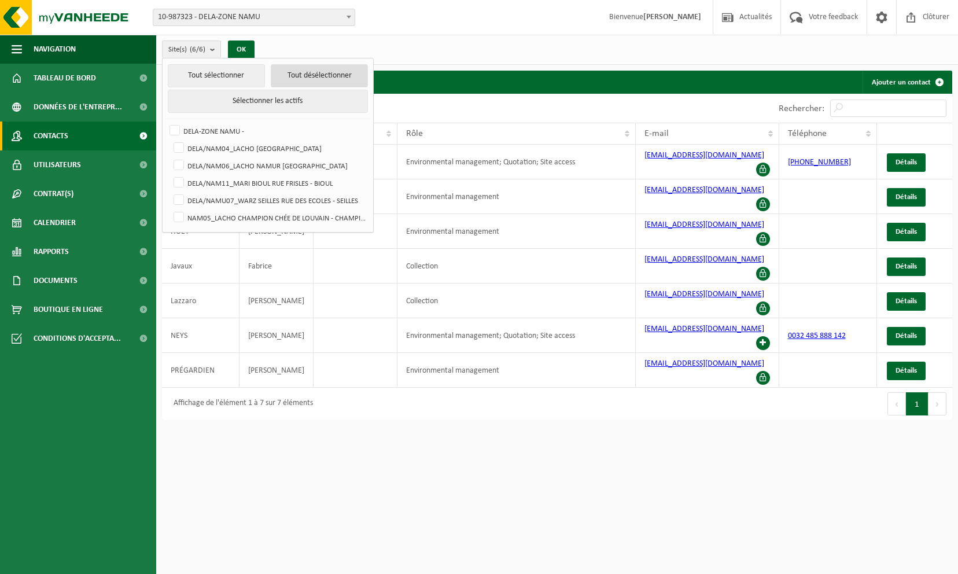
checkbox input "false"
click at [178, 168] on label "DELA/NAM06_LACHO NAMUR RUE DU BELVÉDÈRE - NAMUR" at bounding box center [269, 165] width 197 height 17
click at [169, 157] on input "DELA/NAM06_LACHO NAMUR RUE DU BELVÉDÈRE - NAMUR" at bounding box center [169, 156] width 1 height 1
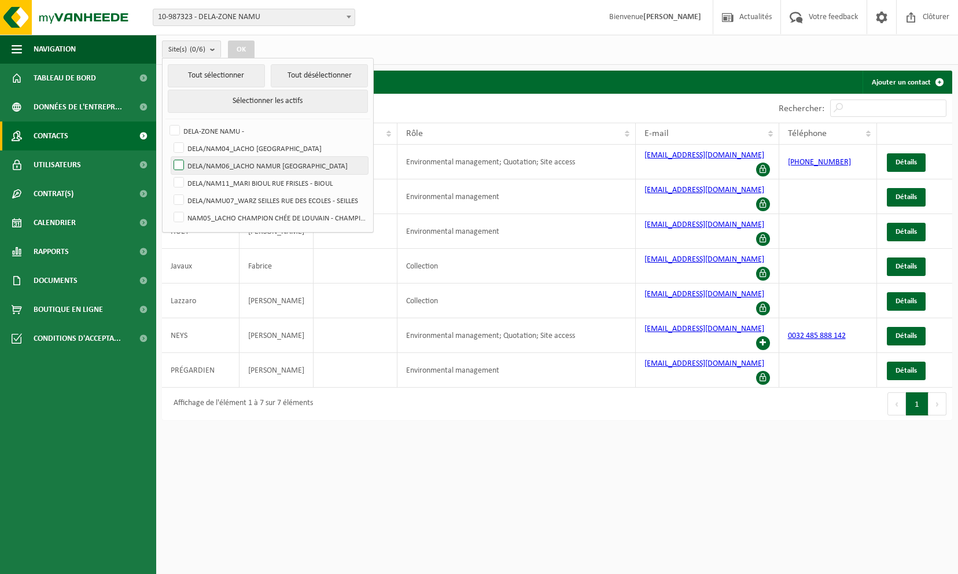
checkbox input "true"
drag, startPoint x: 178, startPoint y: 168, endPoint x: 245, endPoint y: 50, distance: 135.4
click at [245, 50] on button "OK" at bounding box center [241, 49] width 27 height 19
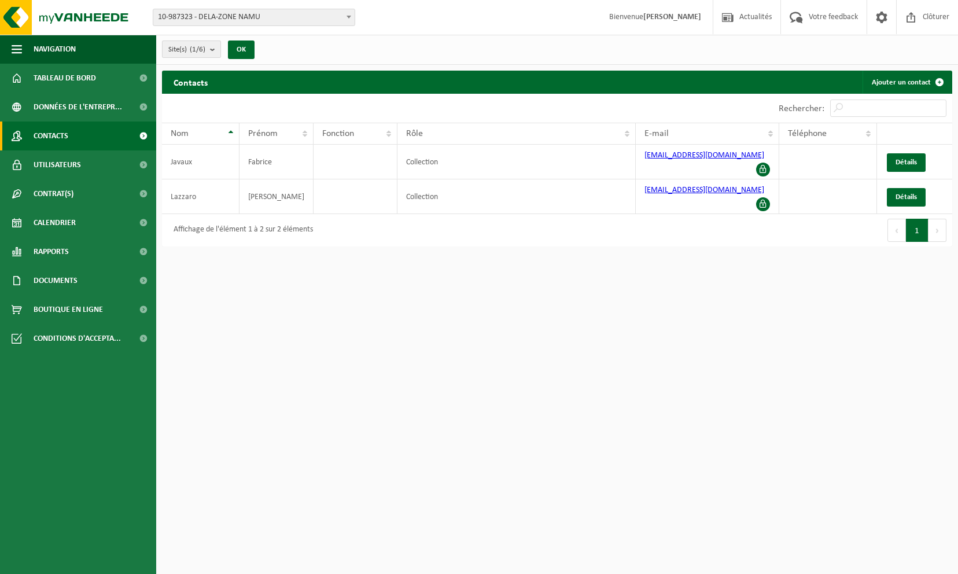
click at [213, 46] on b "submit" at bounding box center [215, 49] width 10 height 16
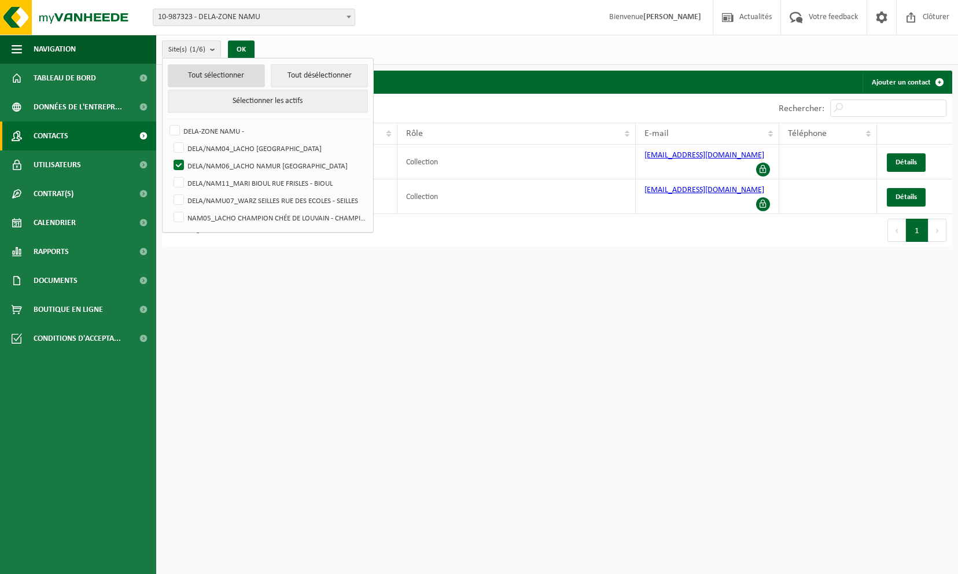
click at [219, 74] on button "Tout sélectionner" at bounding box center [216, 75] width 97 height 23
checkbox input "true"
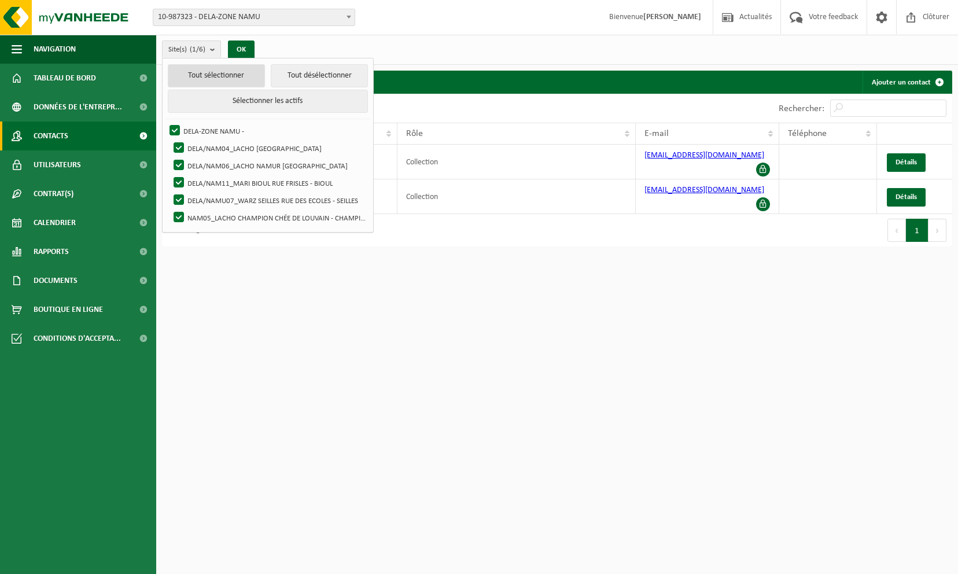
checkbox input "true"
click at [241, 48] on button "OK" at bounding box center [241, 49] width 27 height 19
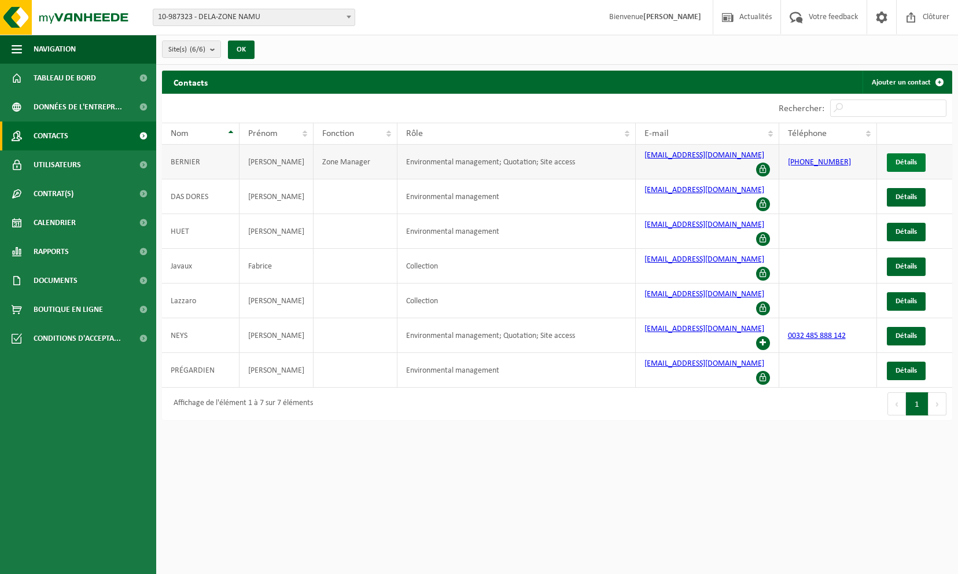
click at [919, 157] on link "Détails" at bounding box center [906, 162] width 39 height 19
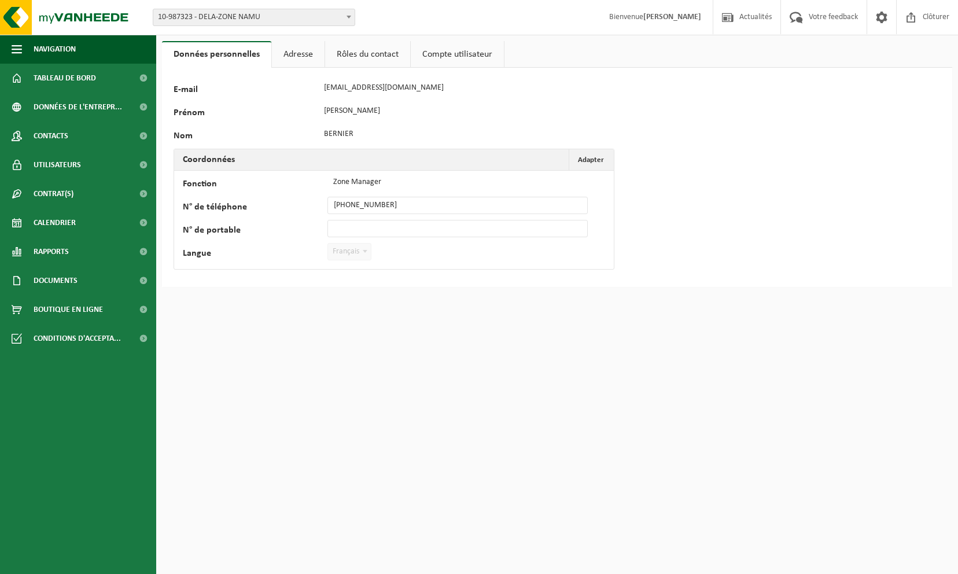
click at [392, 56] on link "Rôles du contact" at bounding box center [367, 54] width 85 height 27
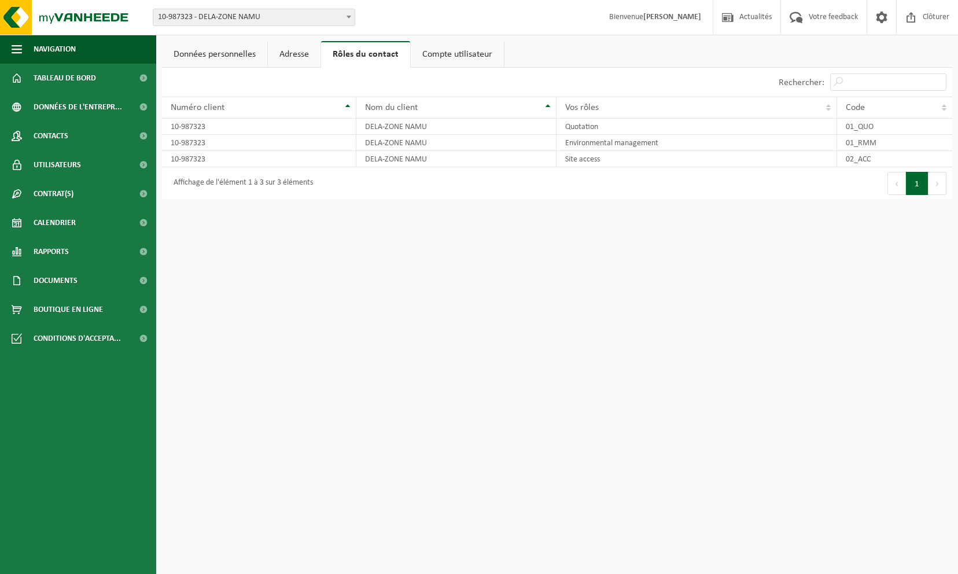
click at [448, 57] on link "Compte utilisateur" at bounding box center [457, 54] width 93 height 27
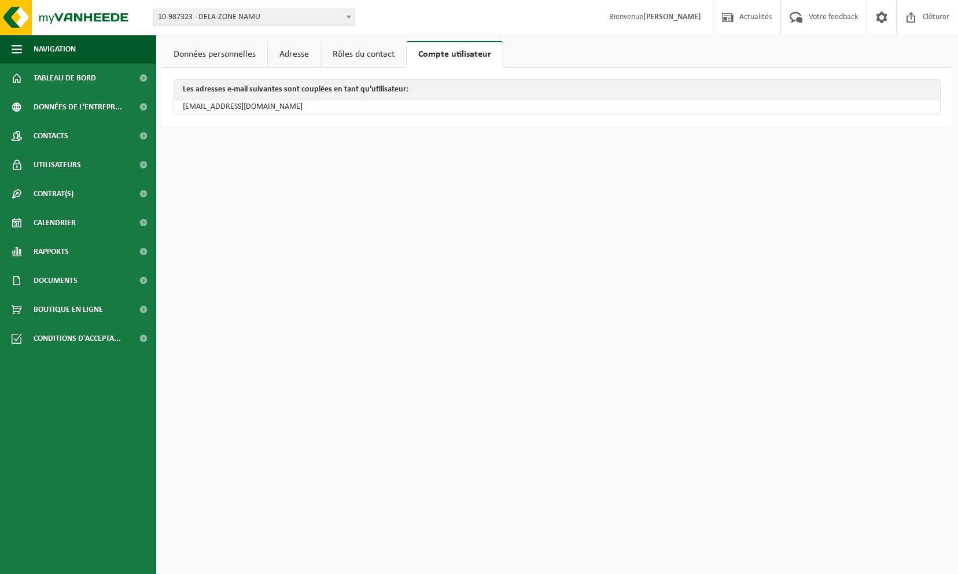
click at [355, 54] on link "Rôles du contact" at bounding box center [363, 54] width 85 height 27
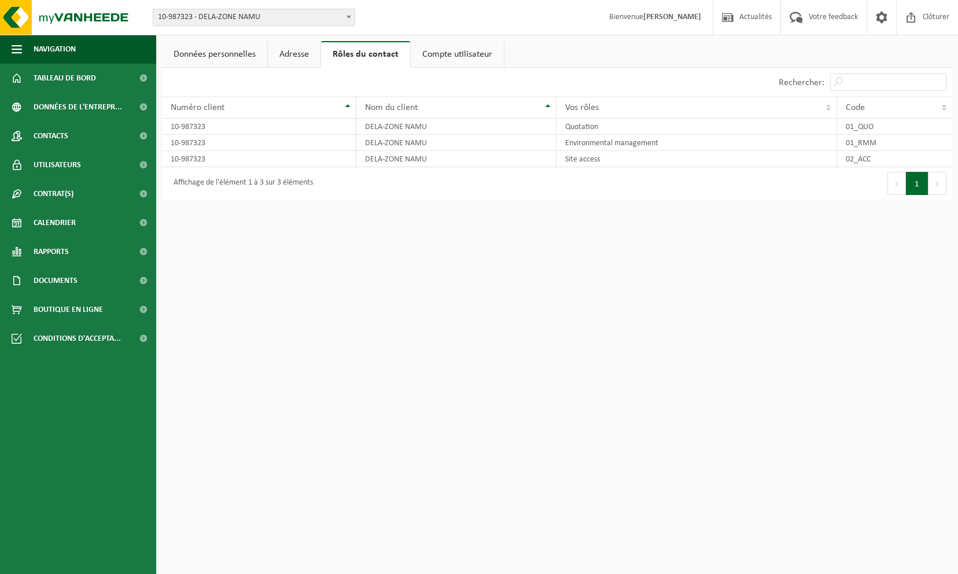
click at [304, 53] on link "Adresse" at bounding box center [294, 54] width 53 height 27
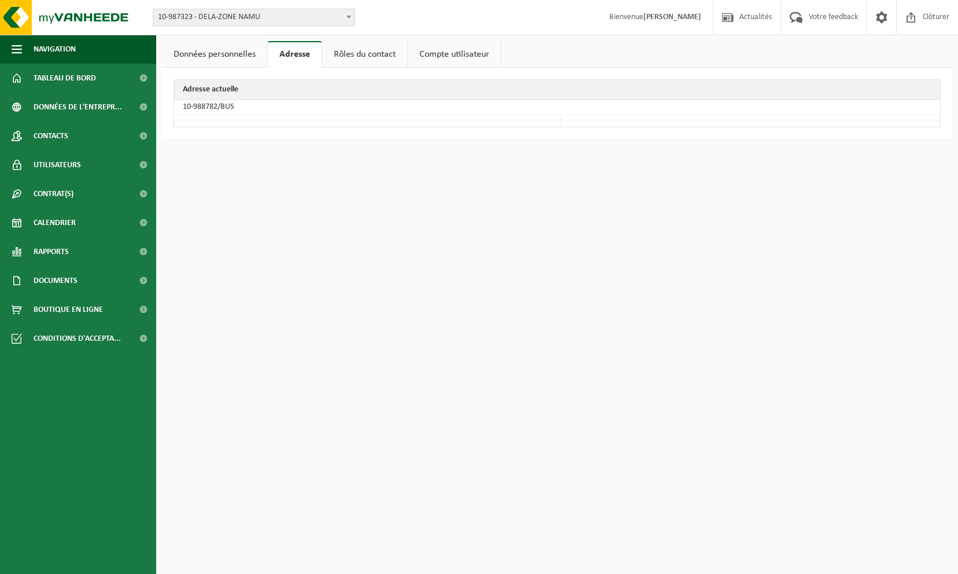
click at [243, 52] on link "Données personnelles" at bounding box center [214, 54] width 105 height 27
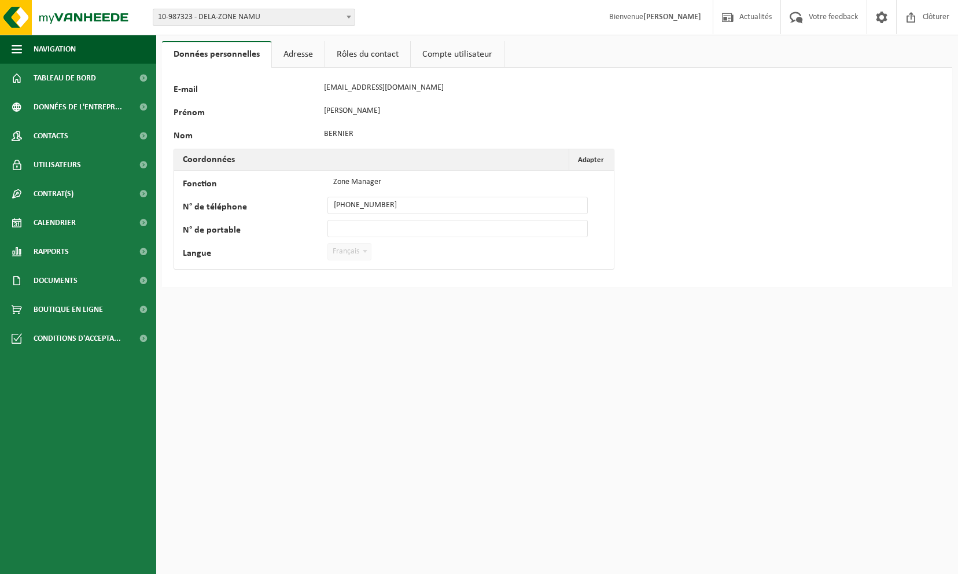
click at [303, 19] on span "10-987323 - DELA-ZONE NAMU" at bounding box center [253, 17] width 201 height 16
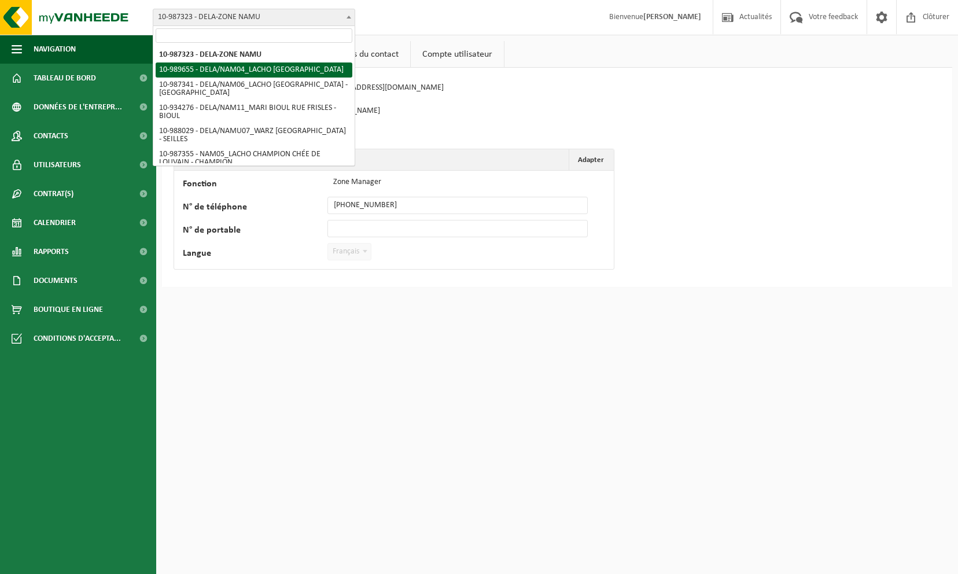
select select "168638"
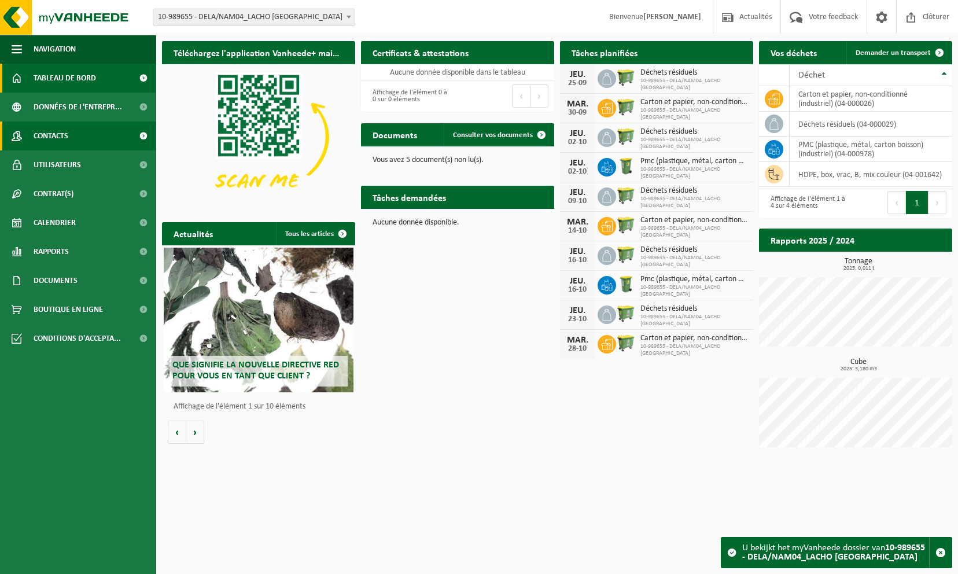
click at [61, 133] on span "Contacts" at bounding box center [51, 135] width 35 height 29
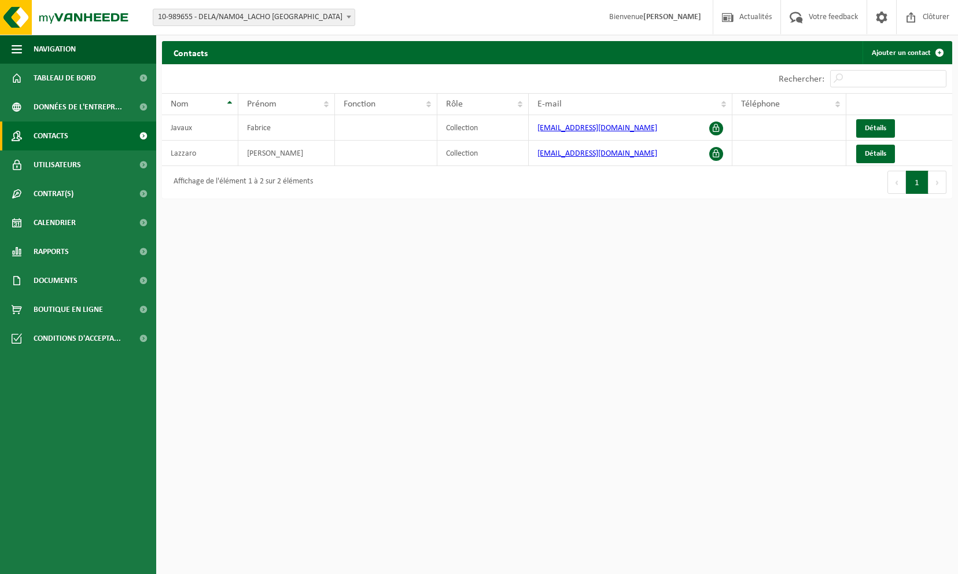
click at [217, 12] on span "10-989655 - DELA/NAM04_LACHO [GEOGRAPHIC_DATA]" at bounding box center [253, 17] width 201 height 16
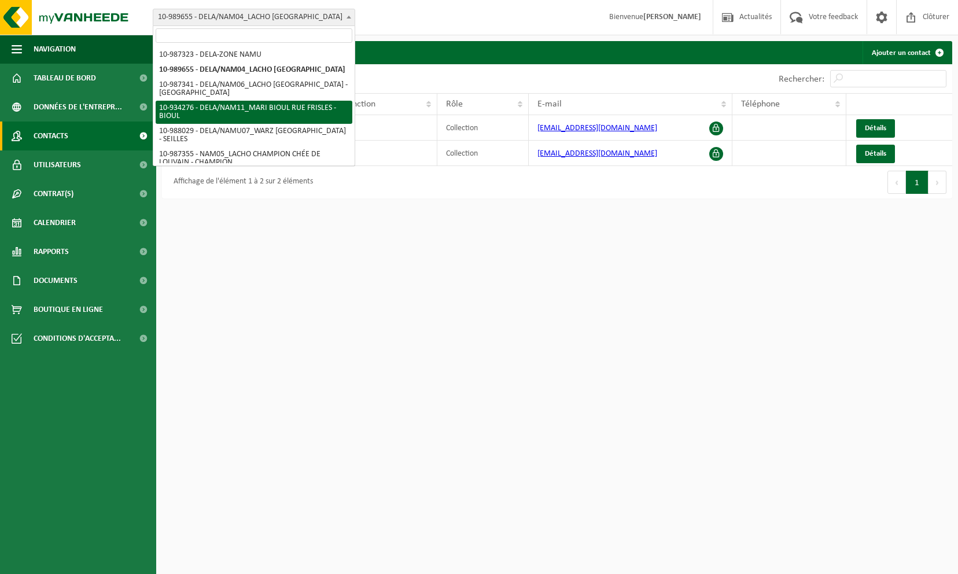
select select "136092"
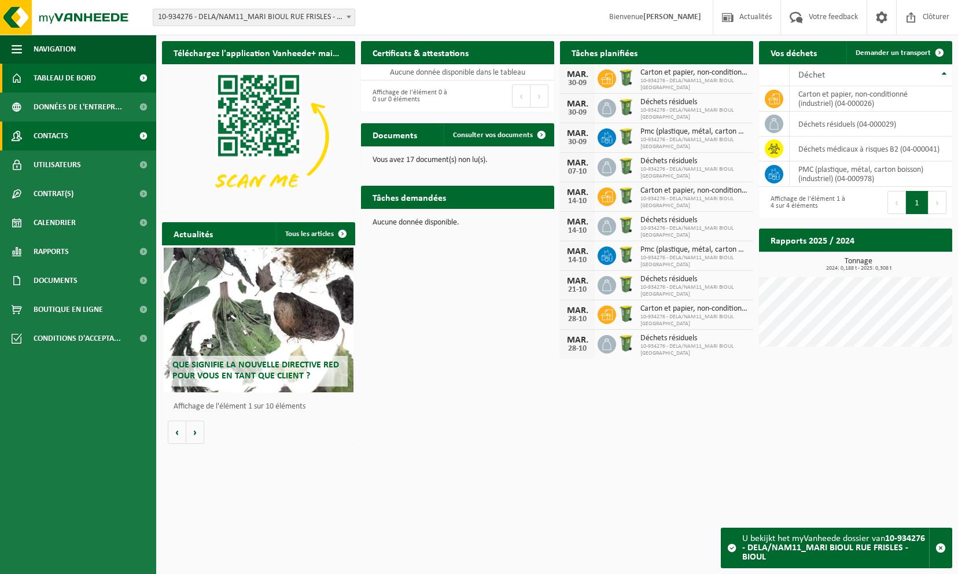
click at [76, 133] on link "Contacts" at bounding box center [78, 135] width 156 height 29
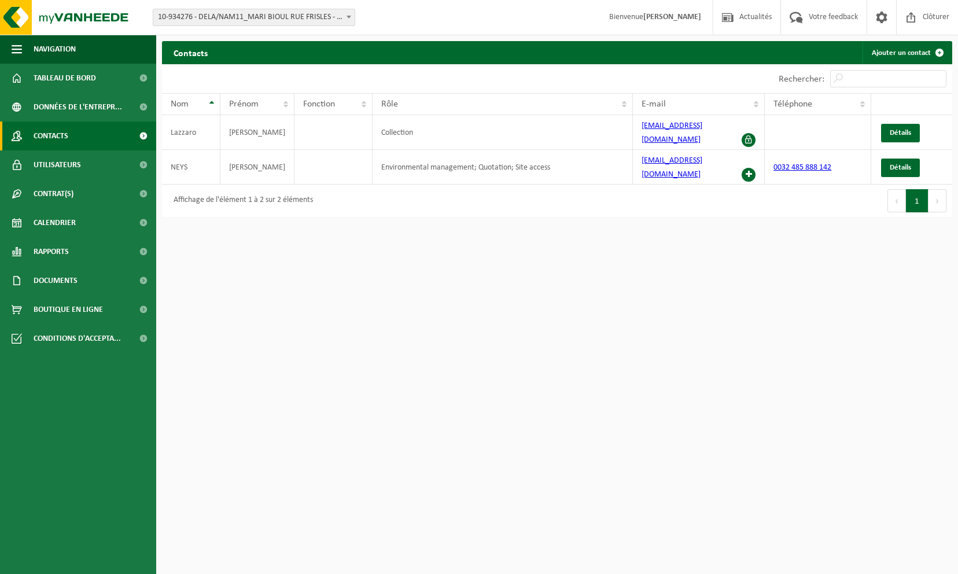
click at [259, 13] on span "10-934276 - DELA/NAM11_MARI BIOUL RUE FRISLES - BIOUL" at bounding box center [253, 17] width 201 height 16
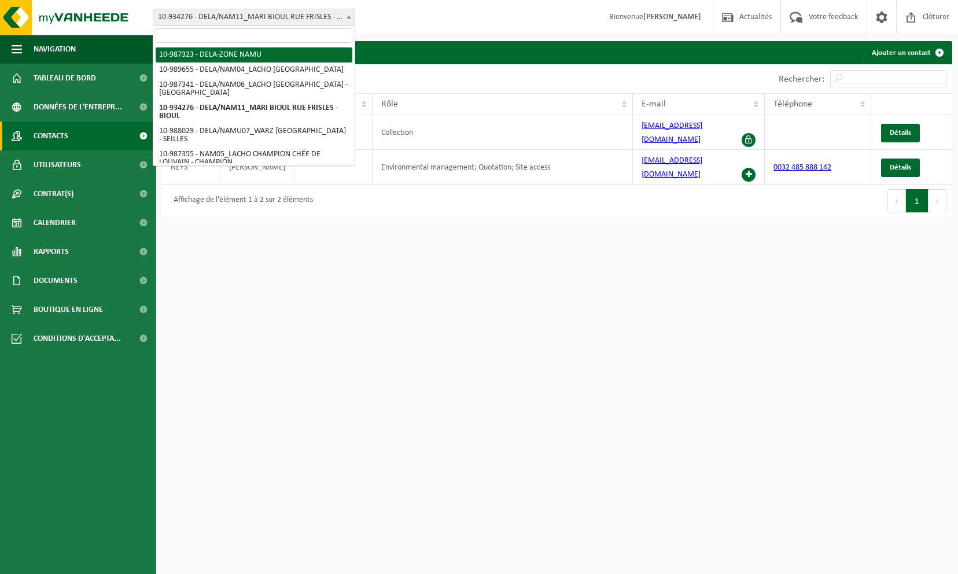
select select "167097"
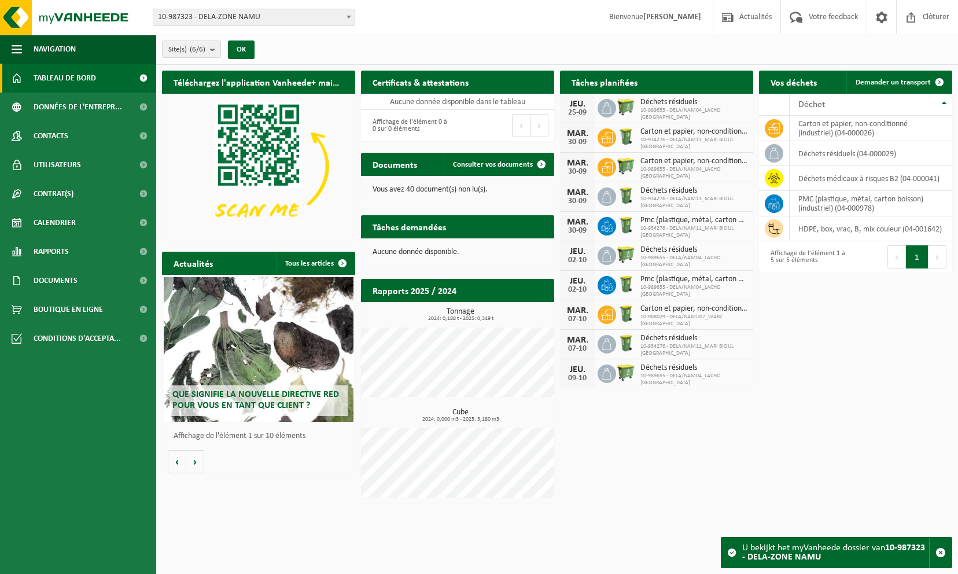
drag, startPoint x: 0, startPoint y: 0, endPoint x: 202, endPoint y: 150, distance: 251.7
click at [202, 150] on img at bounding box center [258, 166] width 193 height 145
click at [252, 46] on button "OK" at bounding box center [241, 49] width 27 height 19
click at [104, 124] on link "Contacts" at bounding box center [78, 135] width 156 height 29
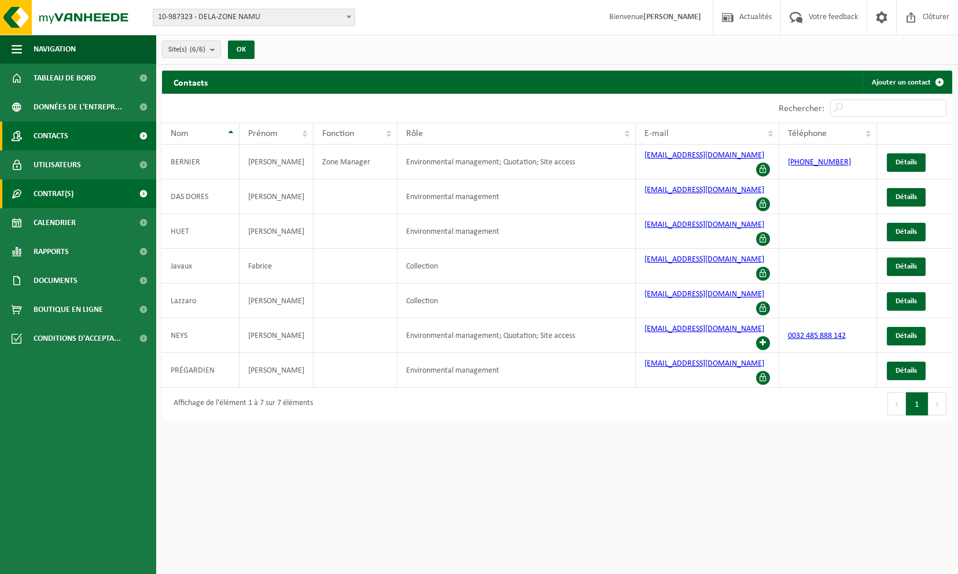
click at [57, 184] on span "Contrat(s)" at bounding box center [54, 193] width 40 height 29
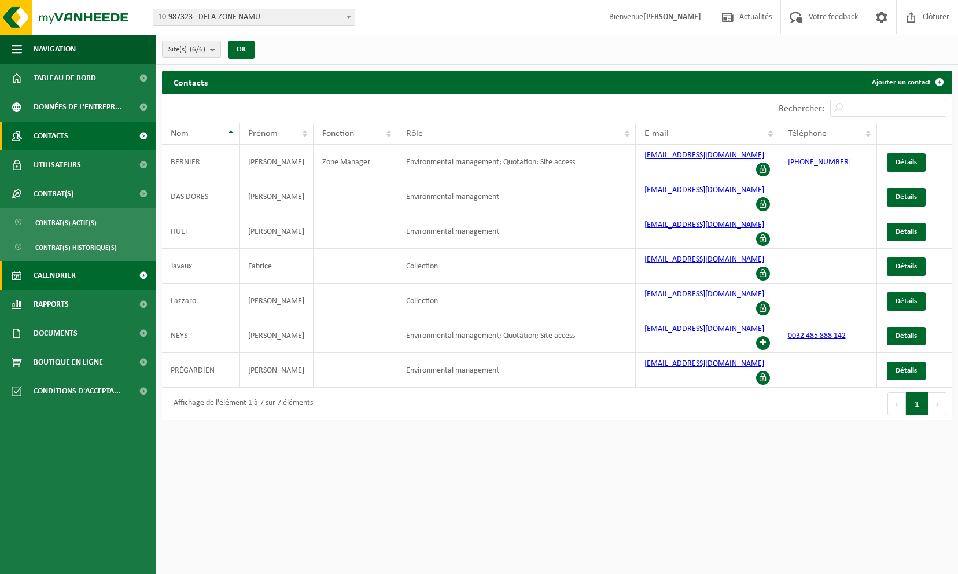
click at [68, 271] on span "Calendrier" at bounding box center [55, 275] width 42 height 29
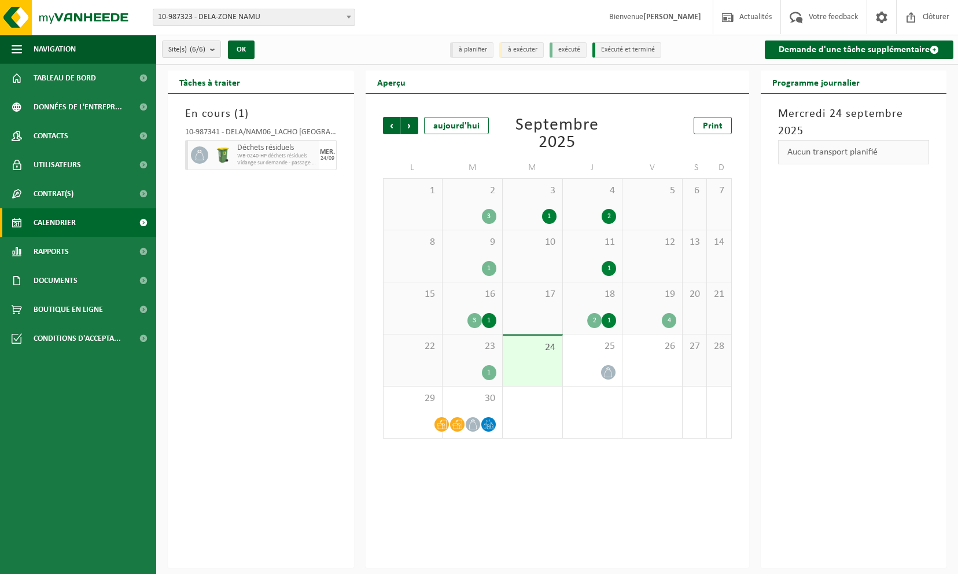
click at [259, 156] on span "WB-0240-HP déchets résiduels" at bounding box center [276, 156] width 79 height 7
click at [232, 152] on div at bounding box center [222, 155] width 23 height 30
click at [237, 158] on span "WB-0240-HP déchets résiduels" at bounding box center [276, 156] width 79 height 7
drag, startPoint x: 237, startPoint y: 158, endPoint x: 213, endPoint y: 221, distance: 66.8
click at [213, 221] on div "En cours ( 1 ) 10-987341 - DELA/NAM06_LACHO NAMUR RUE DU BELVÉDÈRE - NAMUR Déch…" at bounding box center [261, 331] width 186 height 474
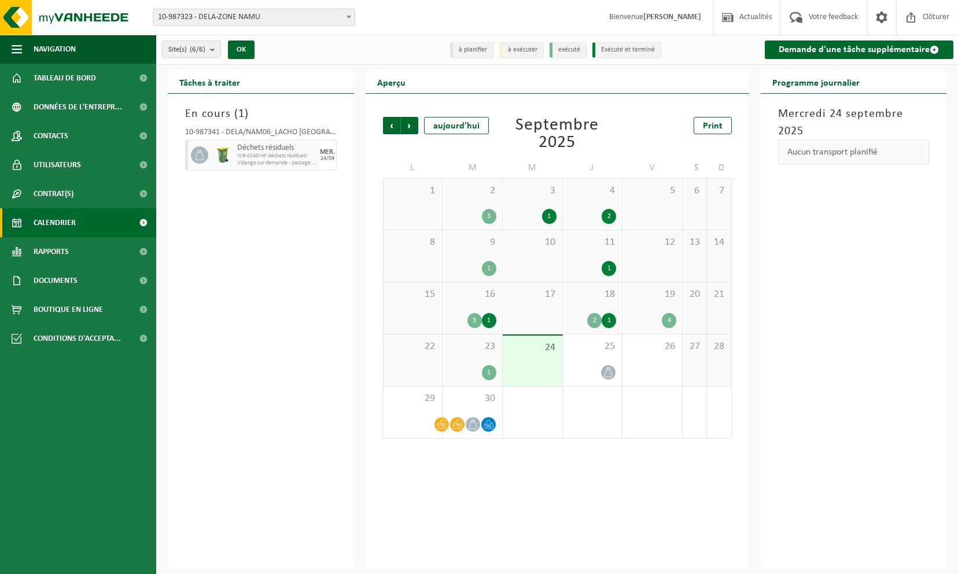
click at [286, 43] on div "Site(s) (6/6) Tout sélectionner Tout désélectionner Sélectionner les actifs DEL…" at bounding box center [256, 49] width 201 height 25
click at [217, 51] on b "submit" at bounding box center [215, 49] width 10 height 16
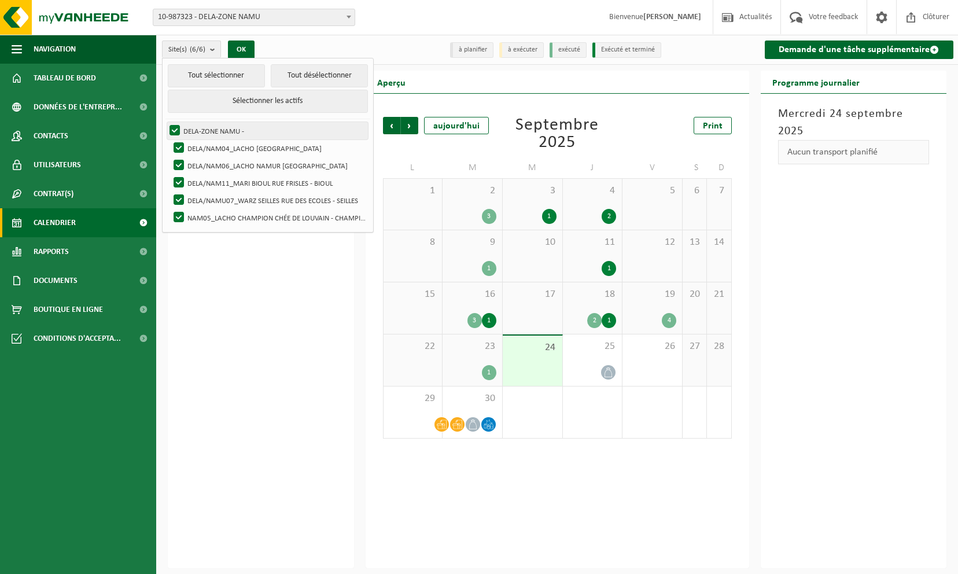
click at [172, 125] on label "DELA-ZONE NAMU -" at bounding box center [267, 130] width 201 height 17
click at [165, 122] on input "DELA-ZONE NAMU -" at bounding box center [165, 121] width 1 height 1
checkbox input "false"
click at [276, 74] on button "Tout désélectionner" at bounding box center [319, 75] width 97 height 23
checkbox input "false"
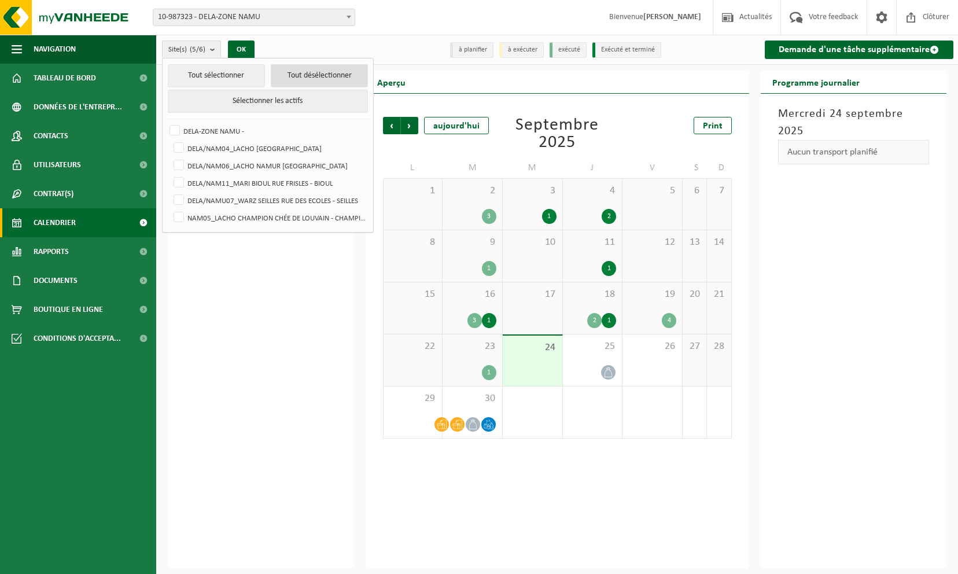
checkbox input "false"
click at [177, 163] on label "DELA/NAM06_LACHO NAMUR [GEOGRAPHIC_DATA]" at bounding box center [269, 165] width 197 height 17
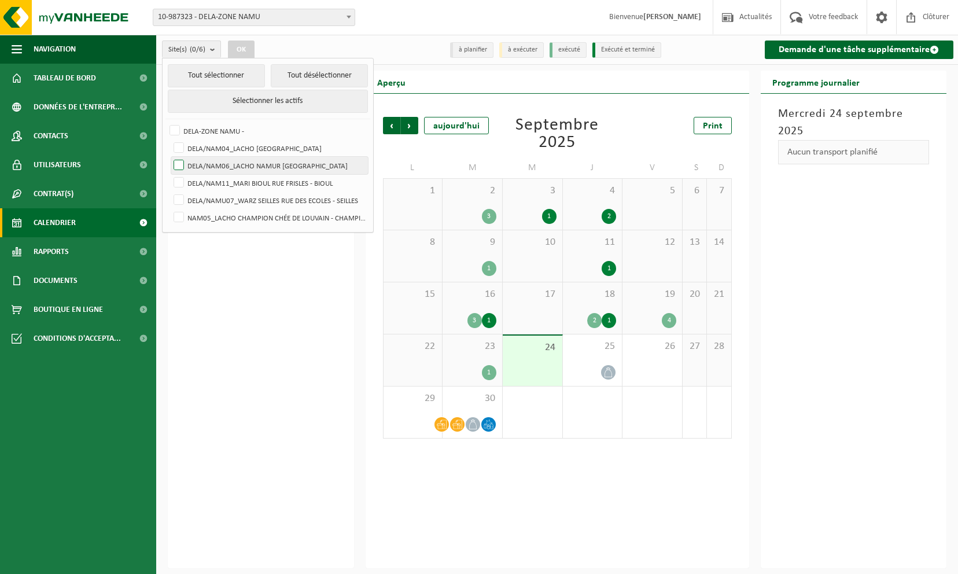
click at [169, 157] on input "DELA/NAM06_LACHO NAMUR [GEOGRAPHIC_DATA]" at bounding box center [169, 156] width 1 height 1
checkbox input "true"
click at [235, 47] on button "OK" at bounding box center [241, 49] width 27 height 19
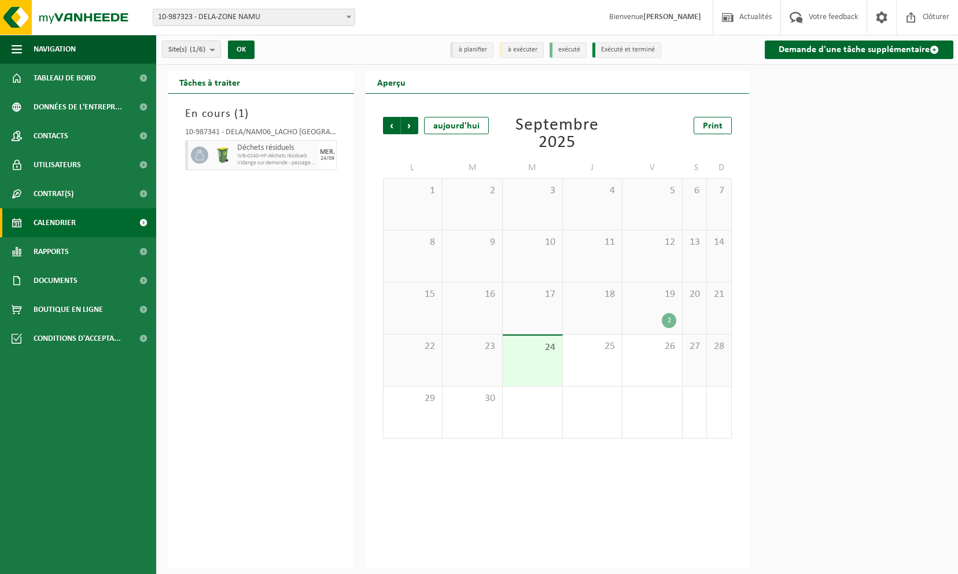
click at [243, 195] on div "En cours ( 1 ) 10-987341 - DELA/NAM06_LACHO NAMUR RUE DU BELVÉDÈRE - NAMUR Déch…" at bounding box center [261, 331] width 186 height 474
click at [223, 79] on h2 "Tâches à traiter" at bounding box center [210, 82] width 84 height 23
click at [233, 191] on div "En cours ( 1 ) 10-987341 - DELA/NAM06_LACHO NAMUR RUE DU BELVÉDÈRE - NAMUR Déch…" at bounding box center [261, 331] width 186 height 474
click at [234, 153] on div "Déchets résiduels WB-0240-HP déchets résiduels Vidange sur demande - passage da…" at bounding box center [276, 155] width 85 height 30
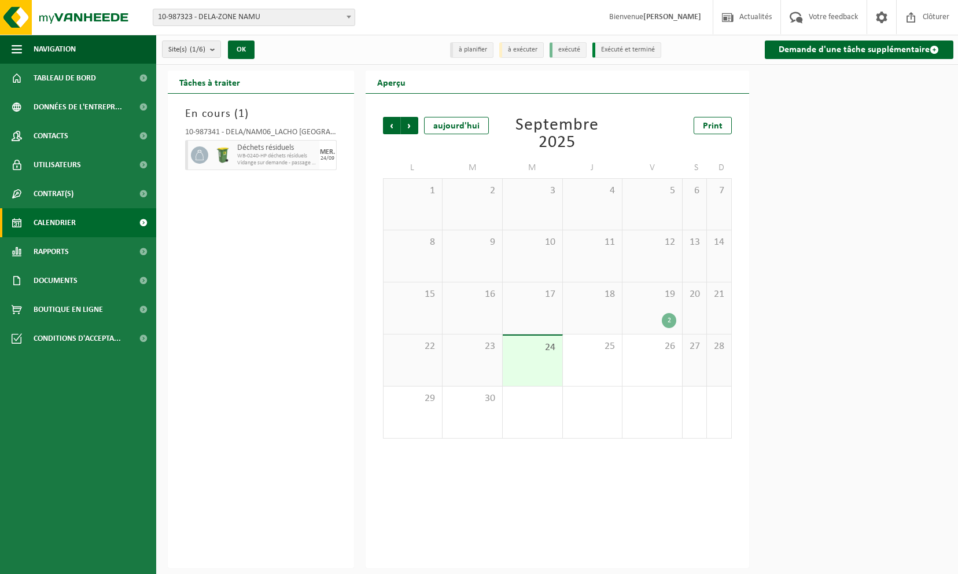
click at [237, 306] on div "En cours ( 1 ) 10-987341 - DELA/NAM06_LACHO NAMUR RUE DU BELVÉDÈRE - NAMUR Déch…" at bounding box center [261, 331] width 186 height 474
click at [274, 140] on div "Déchets résiduels WB-0240-HP déchets résiduels Vidange sur demande - passage da…" at bounding box center [276, 155] width 85 height 30
click at [267, 170] on div "10-987341 - DELA/NAM06_LACHO NAMUR RUE DU BELVÉDÈRE - NAMUR Déchets résiduels W…" at bounding box center [260, 147] width 163 height 49
click at [264, 127] on div "10-987341 - DELA/NAM06_LACHO NAMUR RUE DU BELVÉDÈRE - NAMUR Déchets résiduels W…" at bounding box center [260, 147] width 163 height 49
click at [553, 350] on span "24" at bounding box center [532, 347] width 48 height 13
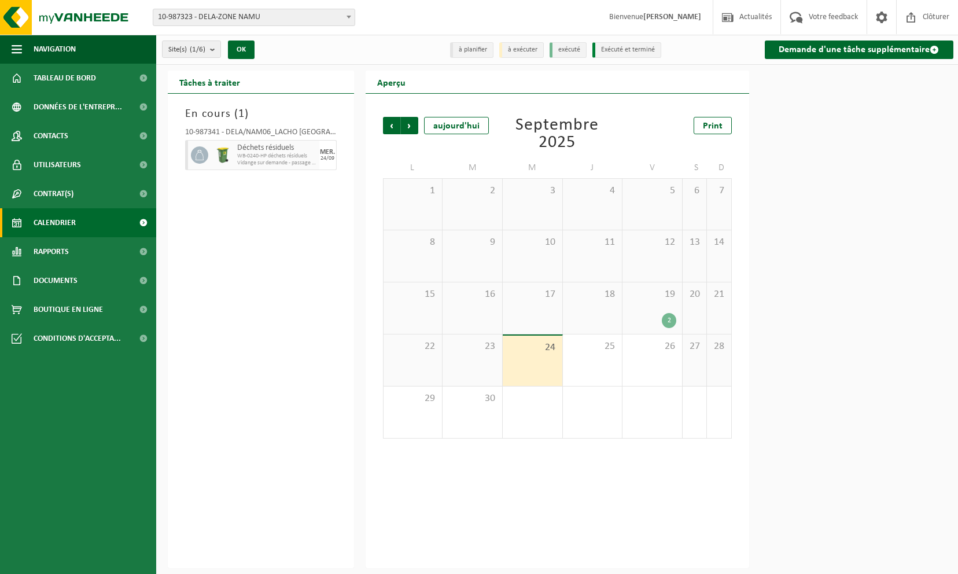
click at [547, 353] on span "24" at bounding box center [532, 347] width 48 height 13
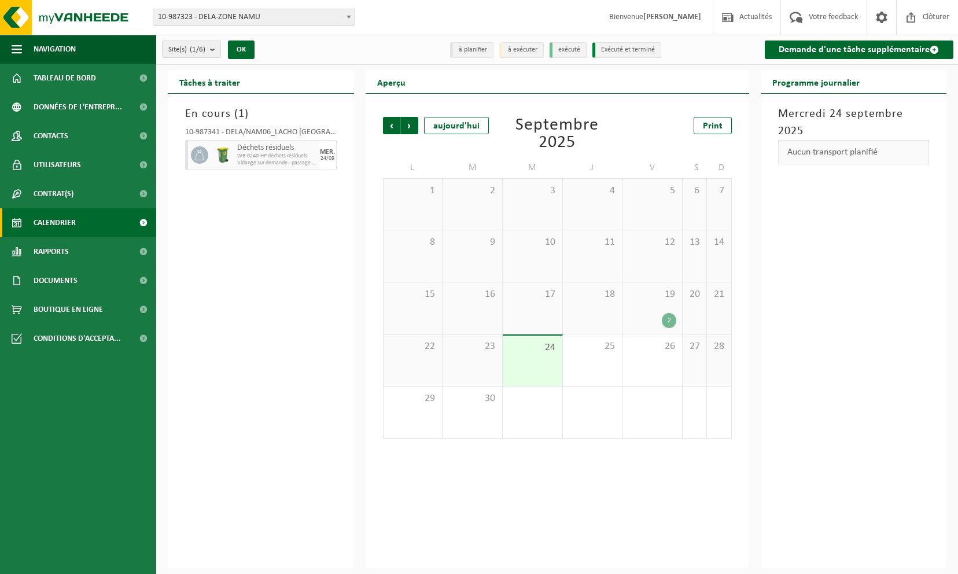
click at [832, 110] on h3 "Mercredi 24 septembre 2025" at bounding box center [854, 122] width 152 height 35
click at [601, 342] on span "25" at bounding box center [592, 346] width 48 height 13
click at [549, 354] on div "24" at bounding box center [533, 360] width 60 height 50
click at [510, 50] on li "à exécuter" at bounding box center [521, 50] width 45 height 16
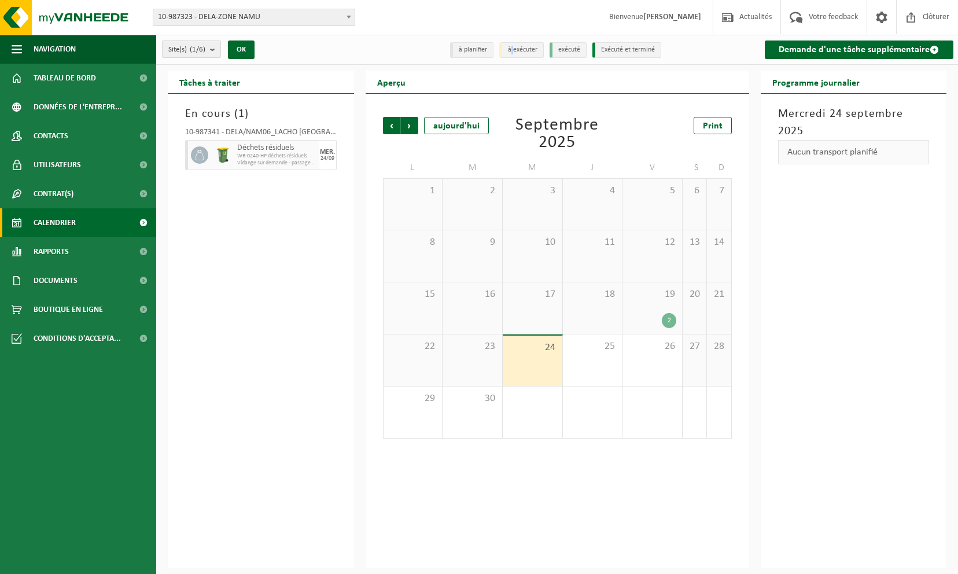
click at [219, 43] on b "submit" at bounding box center [215, 49] width 10 height 16
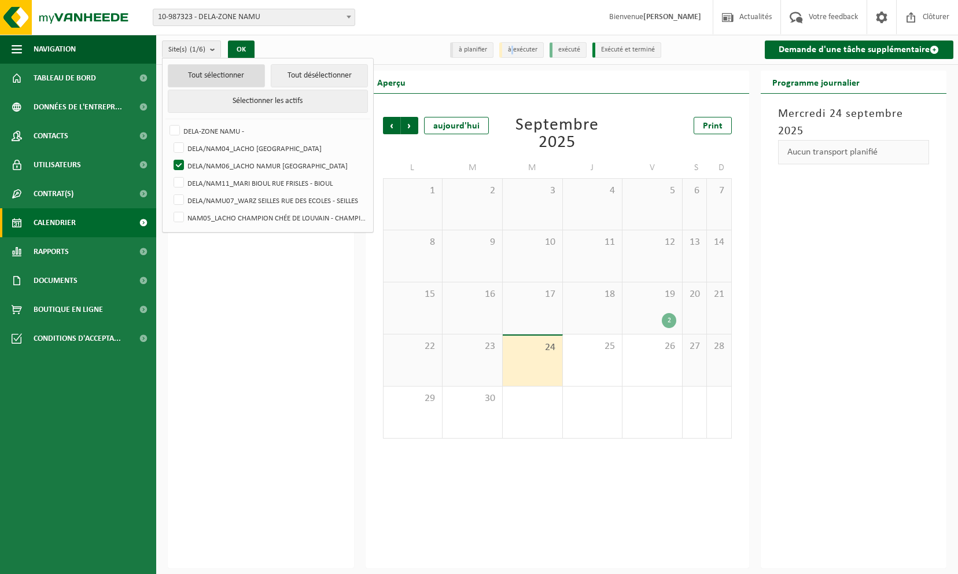
click at [208, 72] on button "Tout sélectionner" at bounding box center [216, 75] width 97 height 23
checkbox input "true"
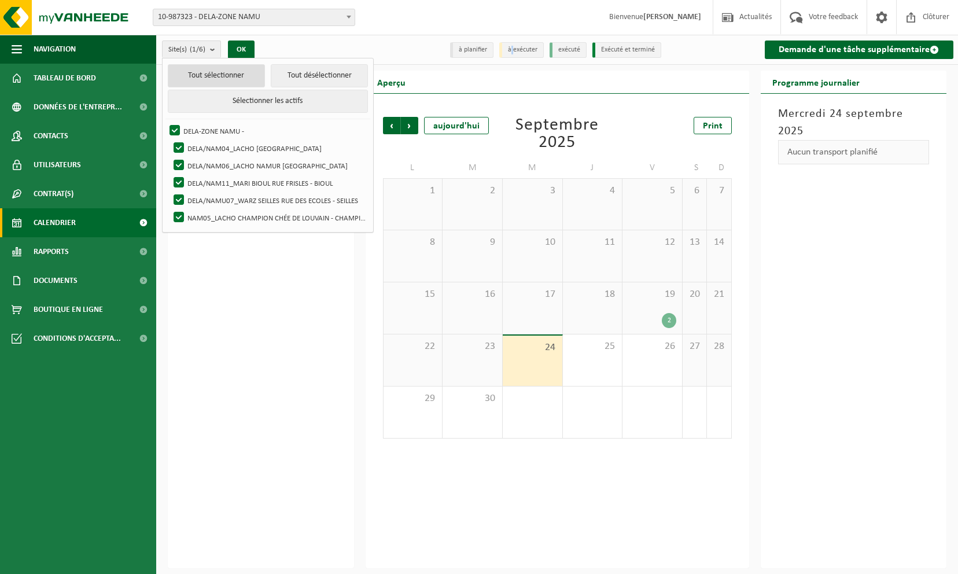
checkbox input "true"
click at [235, 52] on button "OK" at bounding box center [241, 49] width 27 height 19
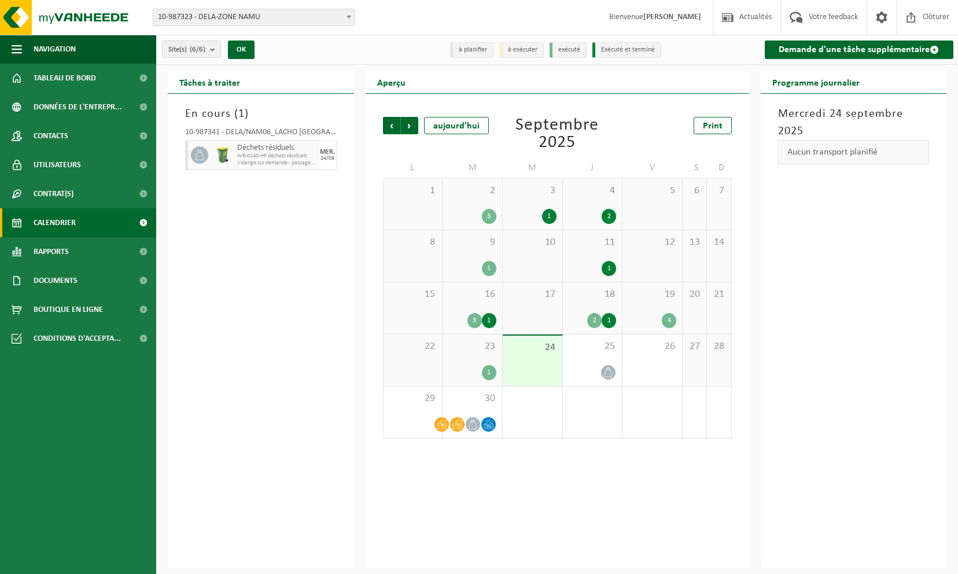
click at [257, 126] on div "10-987341 - DELA/NAM06_LACHO NAMUR RUE DU BELVÉDÈRE - NAMUR Déchets résiduels W…" at bounding box center [260, 147] width 163 height 49
click at [103, 250] on link "Rapports" at bounding box center [78, 251] width 156 height 29
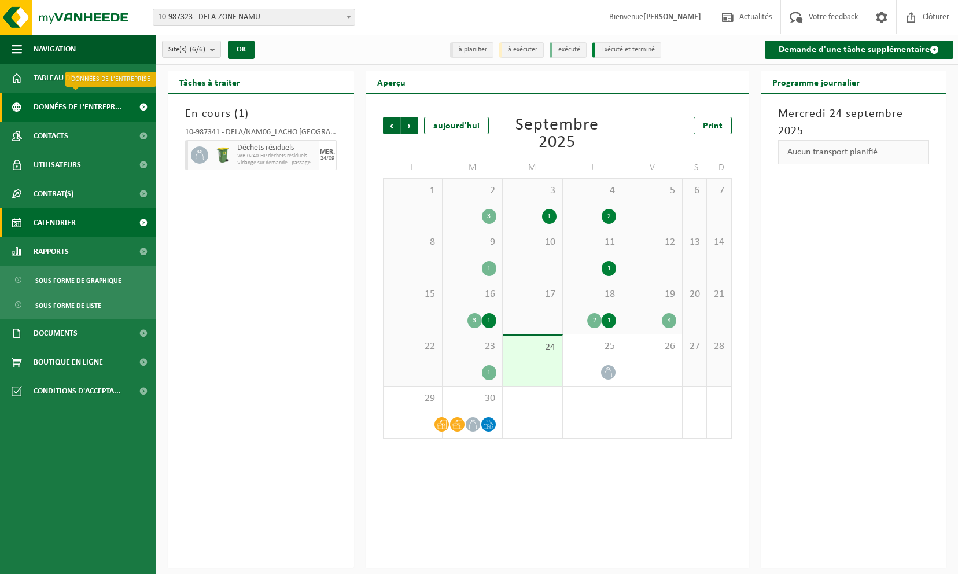
click at [105, 112] on span "Données de l'entrepr..." at bounding box center [78, 107] width 88 height 29
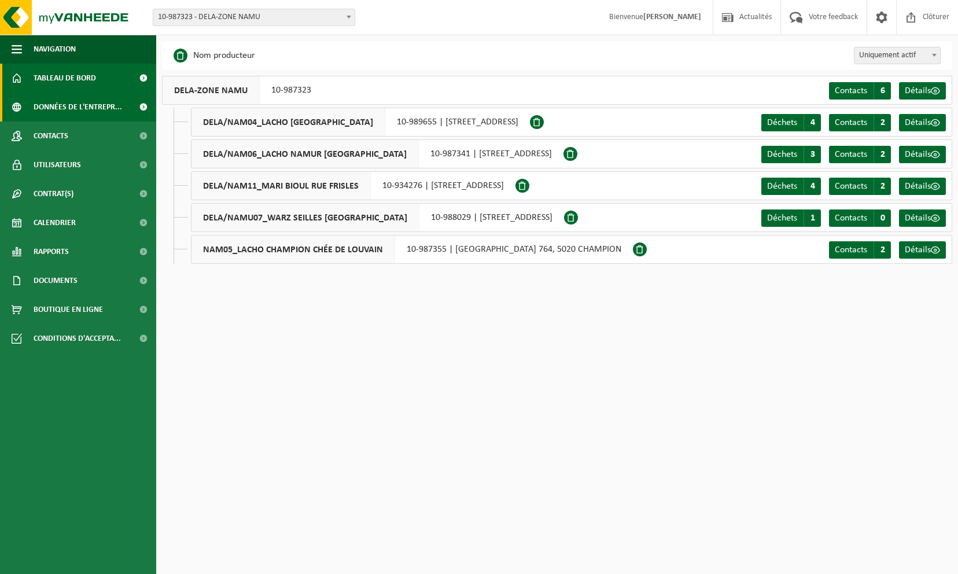
click at [108, 75] on link "Tableau de bord" at bounding box center [78, 78] width 156 height 29
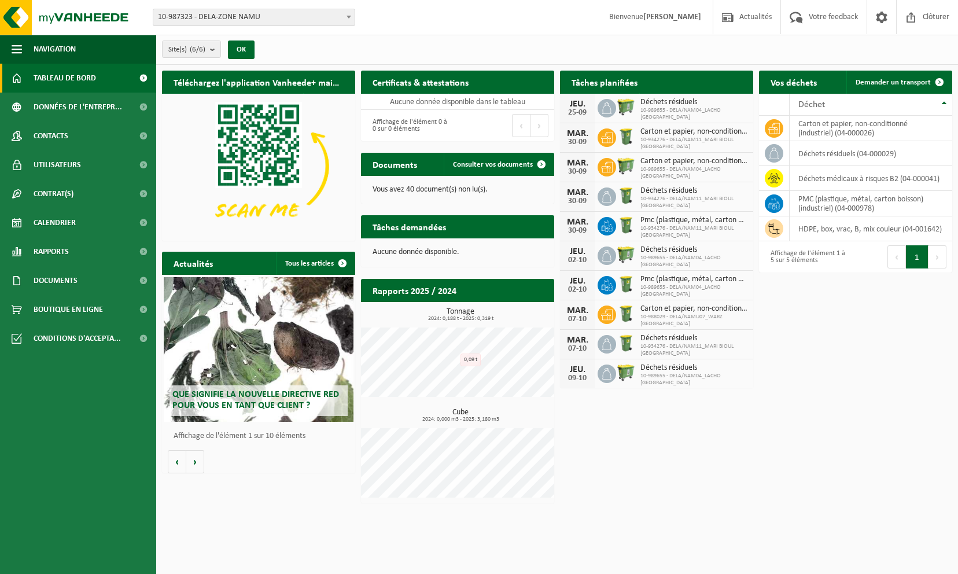
click at [451, 231] on h2 "Tâches demandées" at bounding box center [409, 226] width 97 height 23
click at [429, 253] on p "Aucune donnée disponible." at bounding box center [457, 252] width 170 height 8
click at [423, 229] on h2 "Tâches demandées" at bounding box center [409, 226] width 97 height 23
click at [429, 175] on div "Documents Consulter vos documents" at bounding box center [457, 164] width 193 height 23
click at [489, 164] on span "Consulter vos documents" at bounding box center [493, 165] width 80 height 8
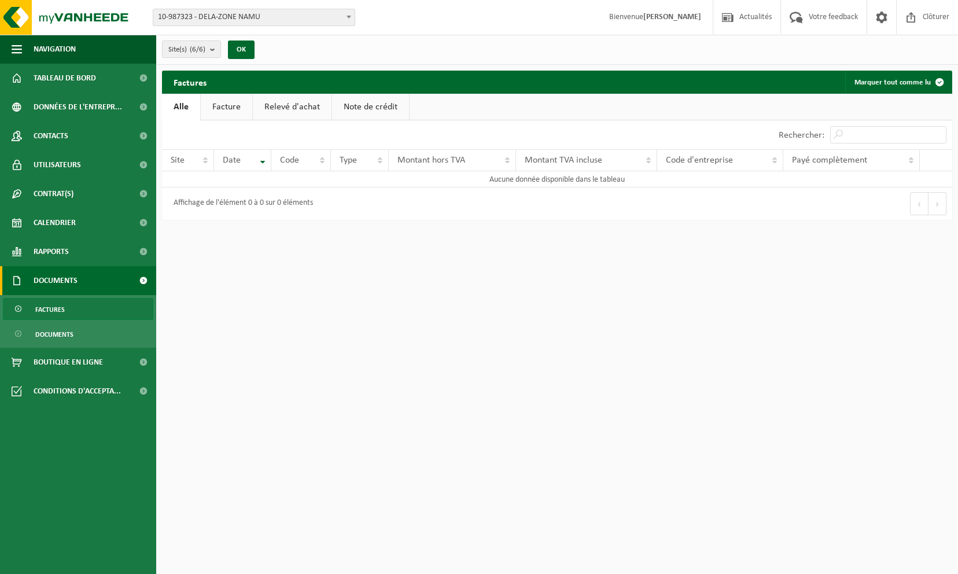
click at [221, 109] on link "Facture" at bounding box center [226, 107] width 51 height 27
click at [286, 108] on link "Relevé d'achat" at bounding box center [292, 107] width 79 height 27
click at [352, 110] on link "Note de crédit" at bounding box center [372, 107] width 77 height 27
click at [176, 106] on link "Alle" at bounding box center [181, 107] width 38 height 27
click at [895, 83] on button "Marquer tout comme lu" at bounding box center [898, 82] width 106 height 23
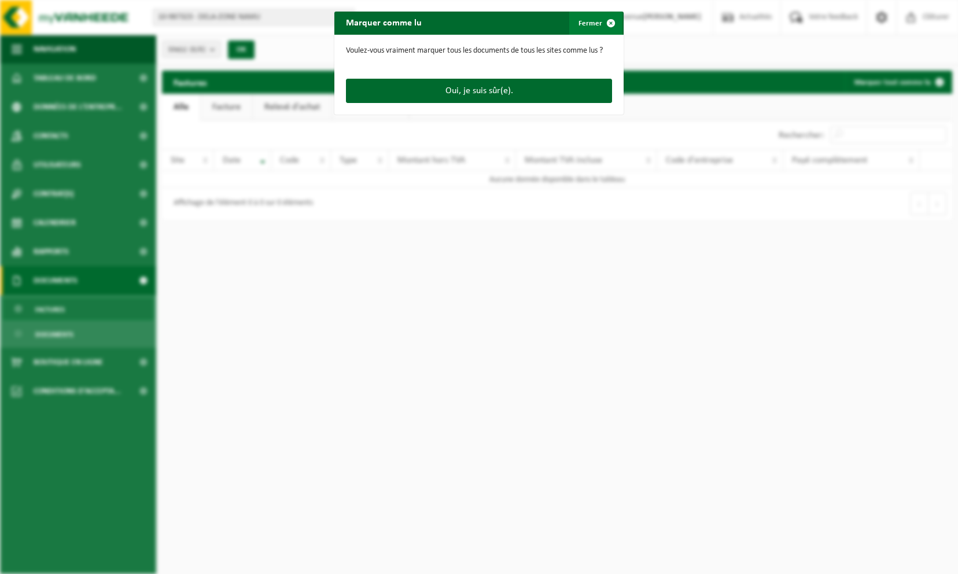
click at [610, 25] on span "button" at bounding box center [610, 23] width 23 height 23
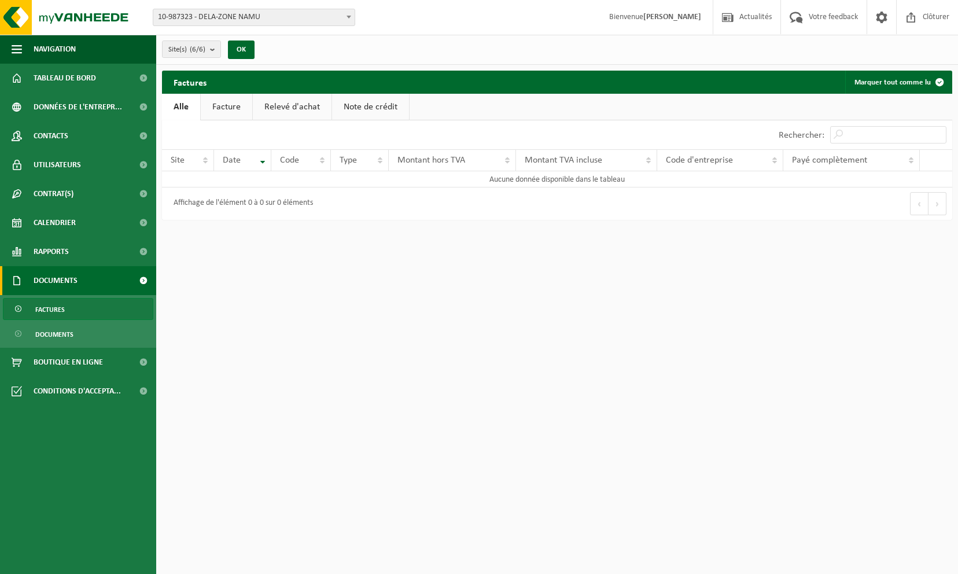
click at [77, 306] on link "Factures" at bounding box center [78, 309] width 150 height 22
click at [62, 332] on span "Documents" at bounding box center [54, 334] width 38 height 22
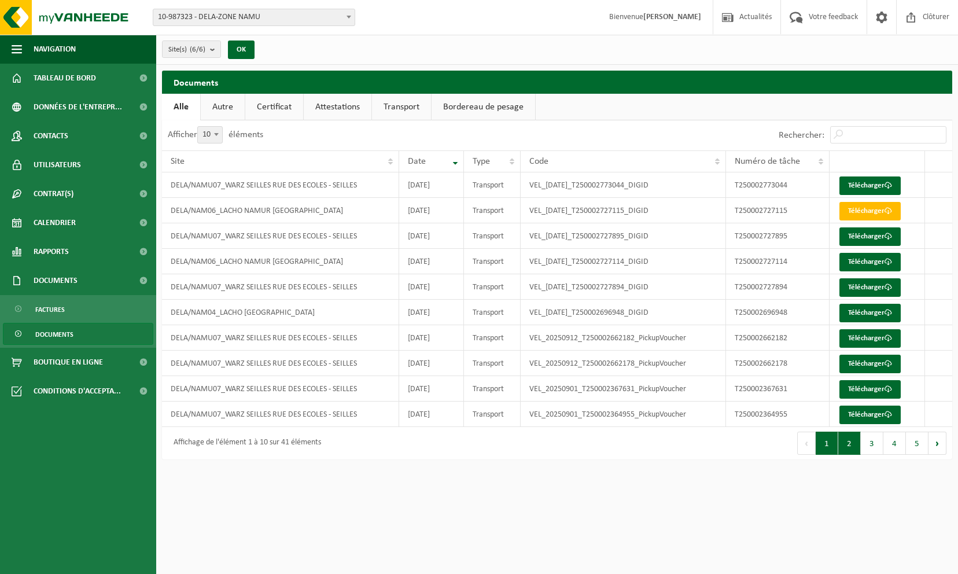
click at [852, 443] on button "2" at bounding box center [849, 442] width 23 height 23
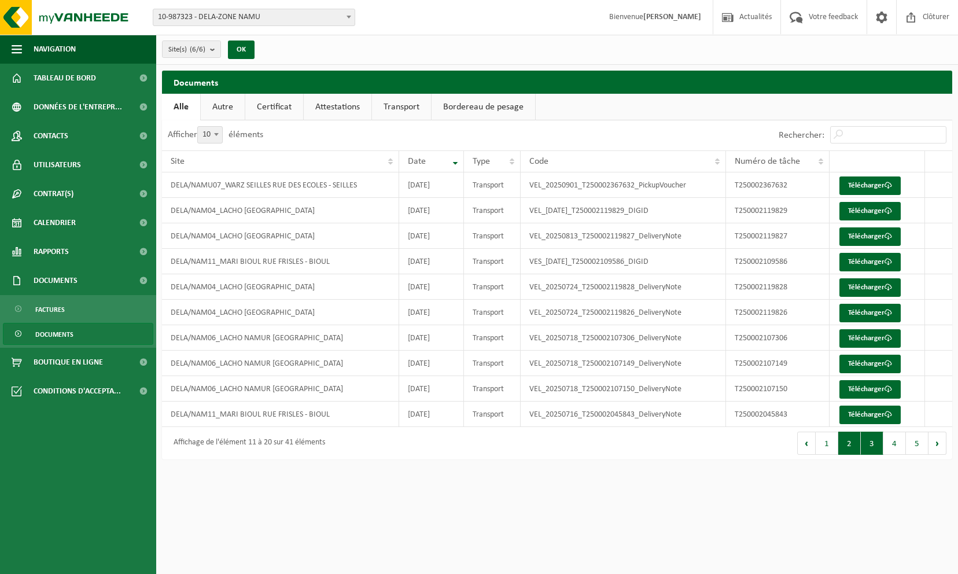
click at [867, 440] on button "3" at bounding box center [872, 442] width 23 height 23
click at [830, 443] on button "1" at bounding box center [826, 442] width 23 height 23
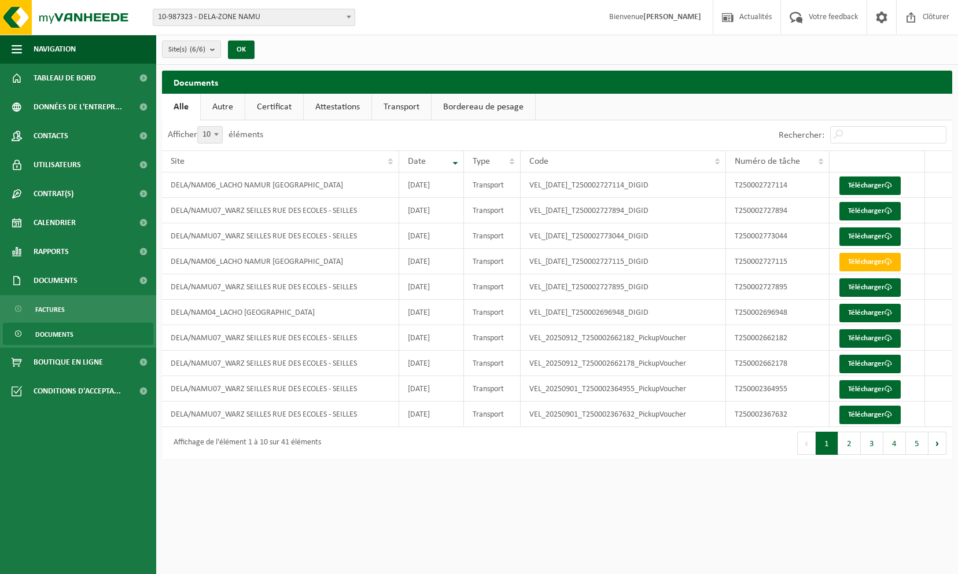
click at [264, 102] on link "Certificat" at bounding box center [274, 107] width 58 height 27
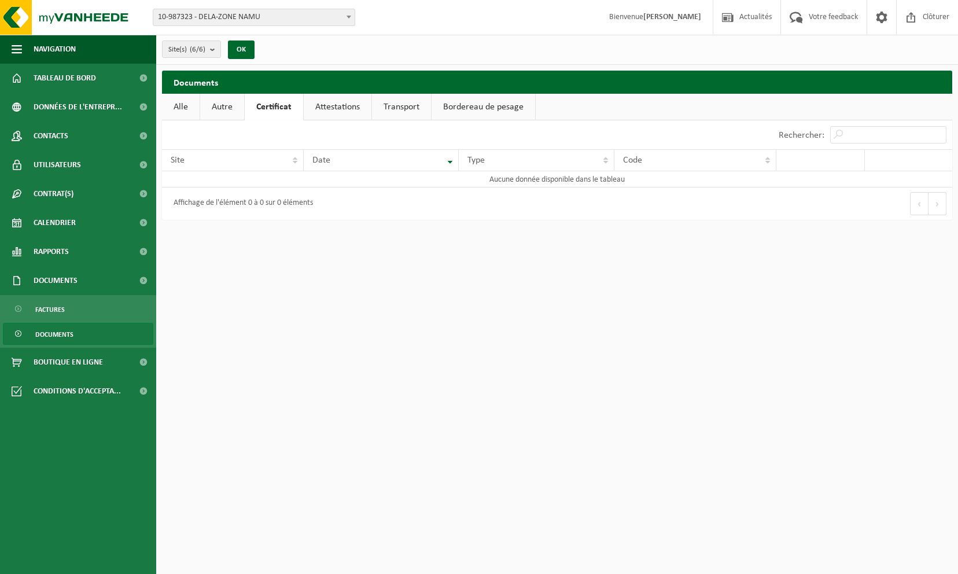
click at [334, 101] on link "Attestations" at bounding box center [338, 107] width 68 height 27
click at [400, 103] on link "Transport" at bounding box center [403, 107] width 59 height 27
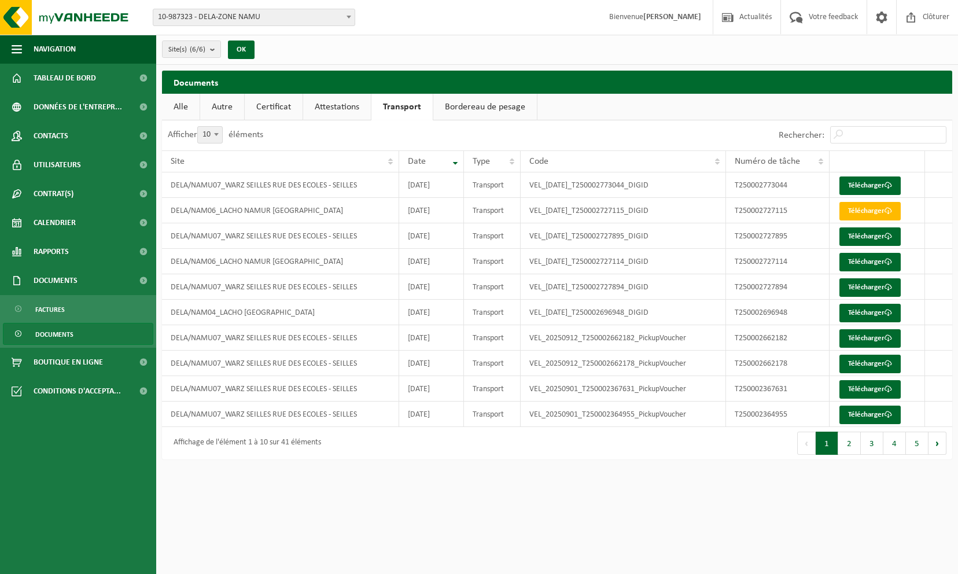
click at [474, 104] on link "Bordereau de pesage" at bounding box center [485, 107] width 104 height 27
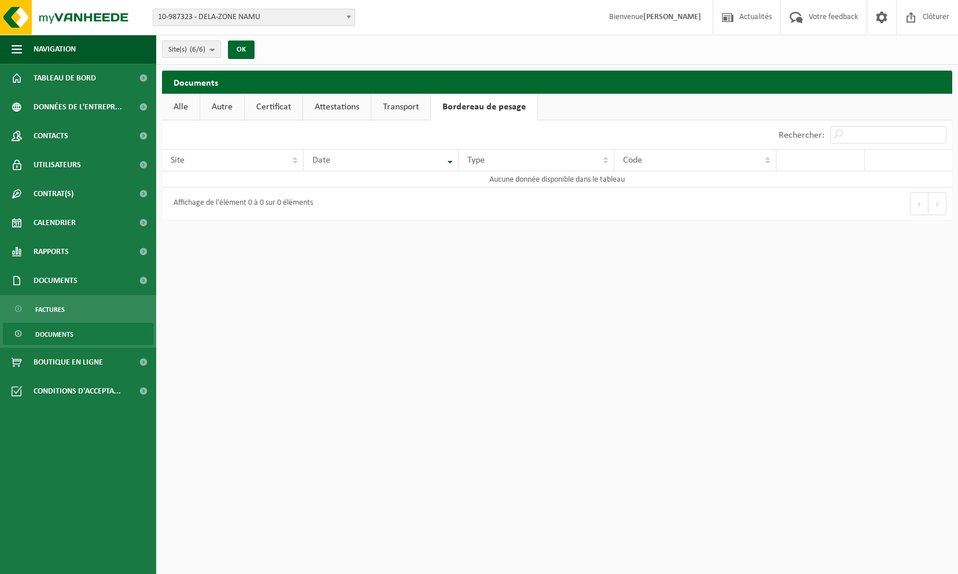
click at [388, 109] on link "Transport" at bounding box center [400, 107] width 59 height 27
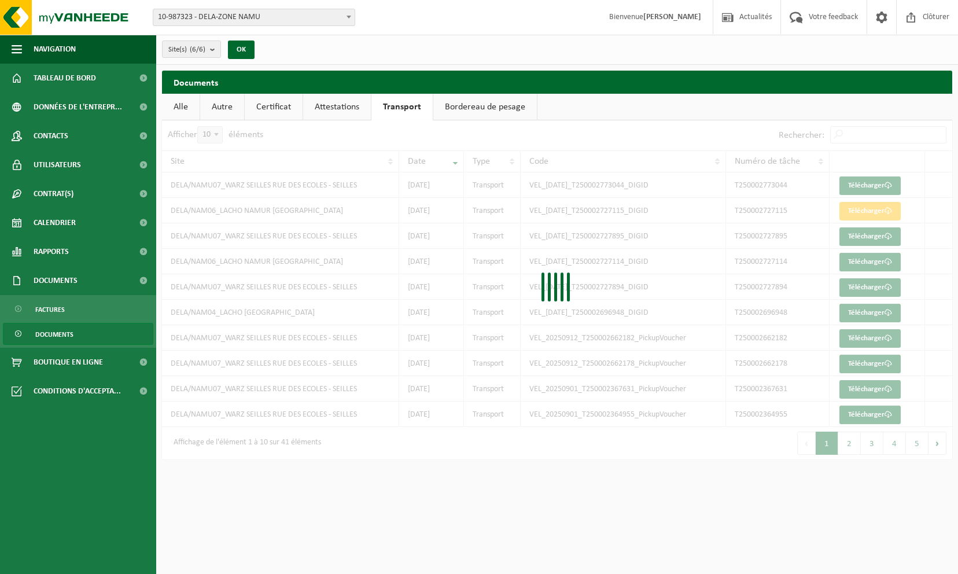
click at [182, 107] on link "Alle" at bounding box center [181, 107] width 38 height 27
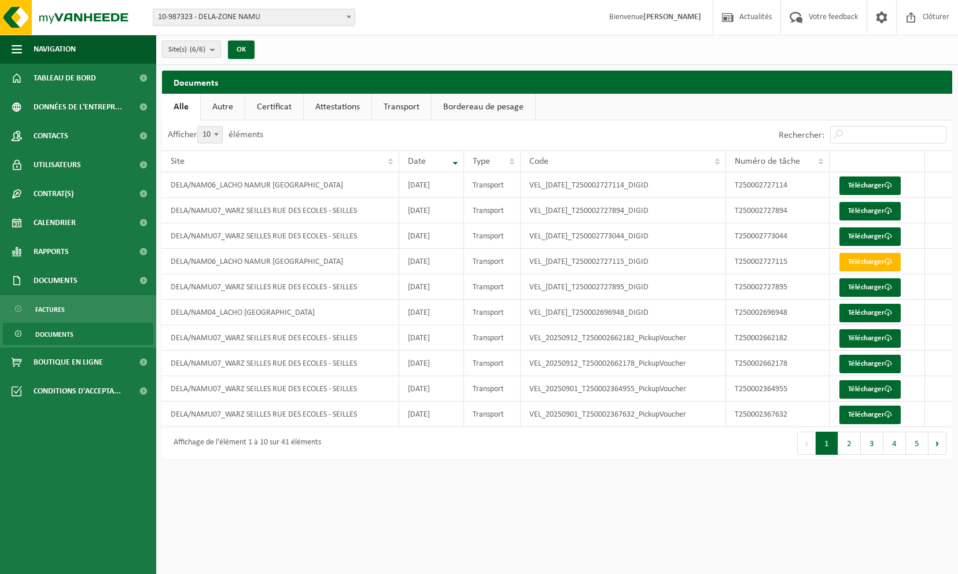
click at [225, 105] on link "Autre" at bounding box center [223, 107] width 44 height 27
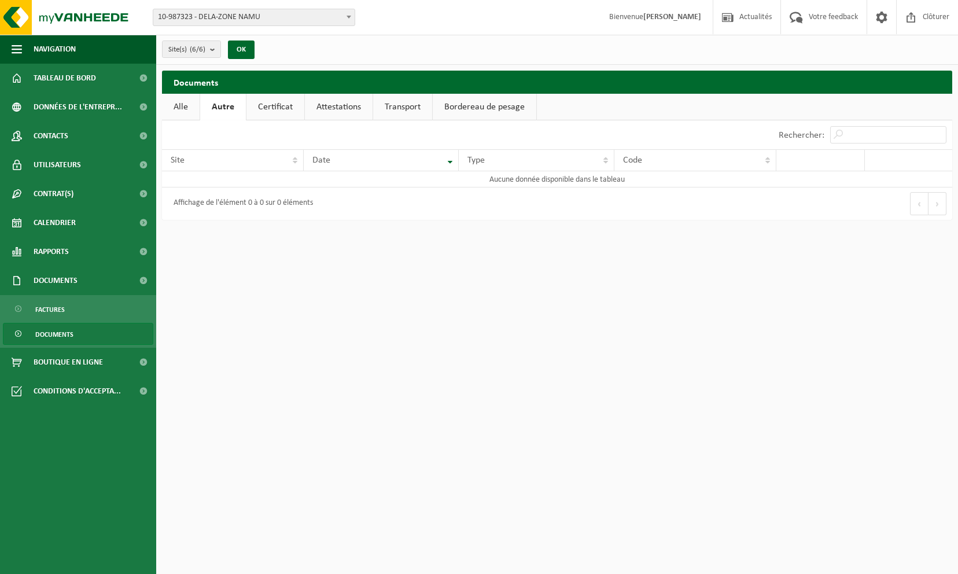
click at [182, 106] on link "Alle" at bounding box center [181, 107] width 38 height 27
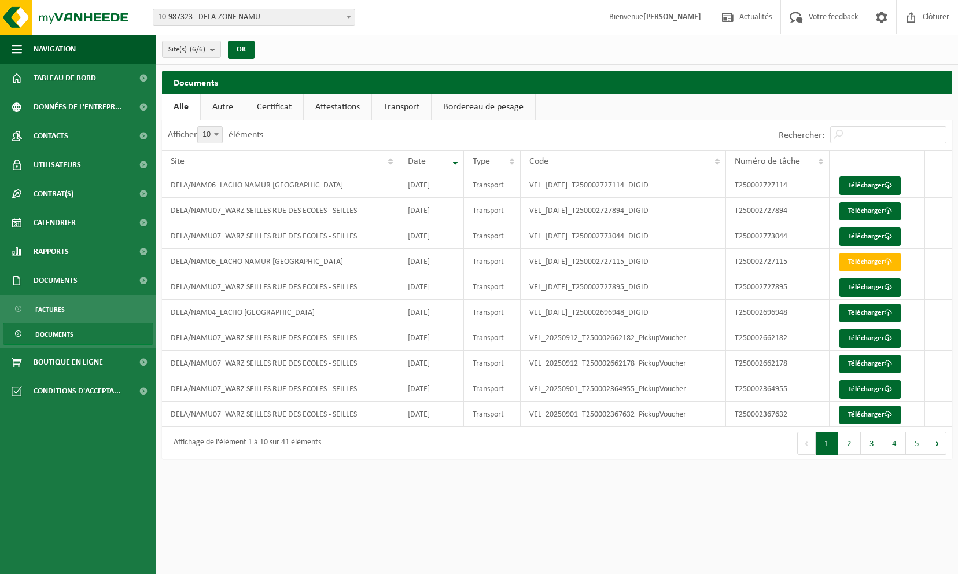
click at [71, 337] on span "Documents" at bounding box center [54, 334] width 38 height 22
click at [52, 249] on span "Rapports" at bounding box center [51, 251] width 35 height 29
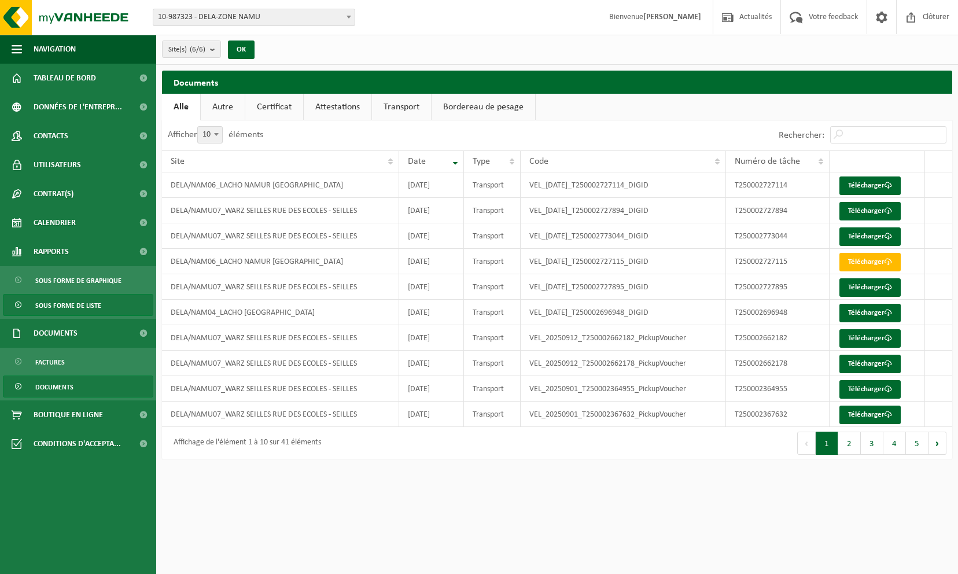
click at [62, 301] on span "Sous forme de liste" at bounding box center [68, 305] width 66 height 22
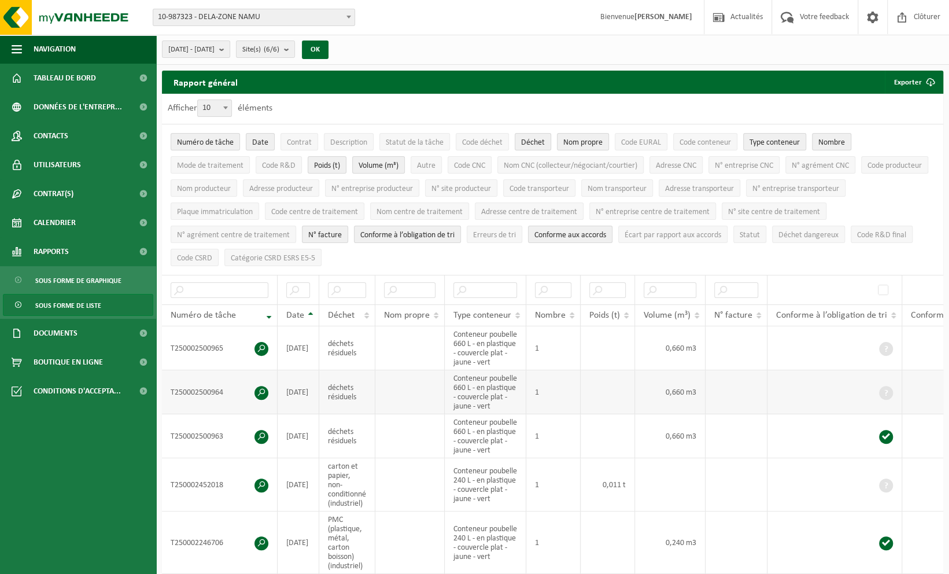
drag, startPoint x: 562, startPoint y: 457, endPoint x: 495, endPoint y: 422, distance: 75.3
click at [495, 414] on td "Conteneur poubelle 660 L - en plastique - couvercle plat - jaune - vert" at bounding box center [486, 392] width 82 height 44
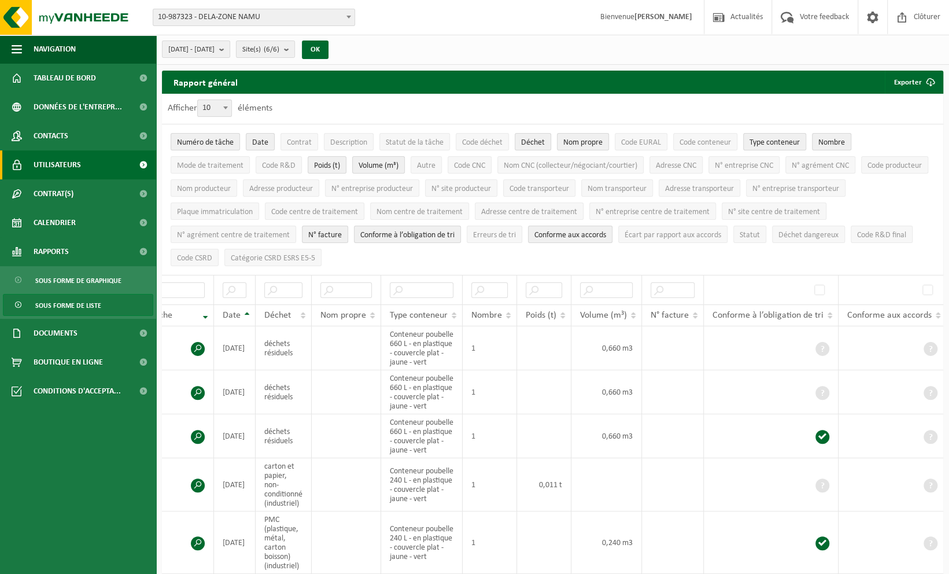
click at [42, 161] on span "Utilisateurs" at bounding box center [57, 164] width 47 height 29
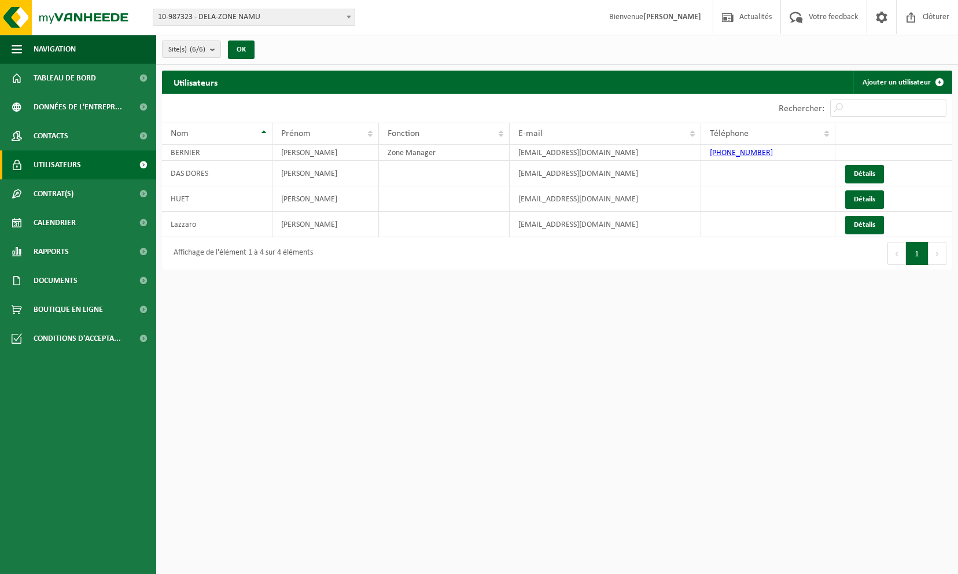
click at [49, 185] on span "Contrat(s)" at bounding box center [54, 193] width 40 height 29
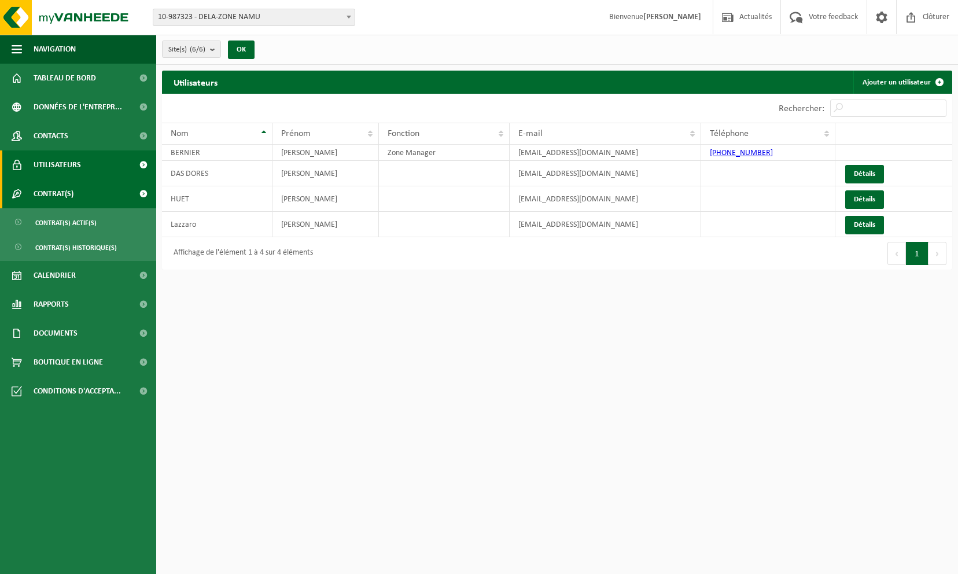
click at [50, 190] on span "Contrat(s)" at bounding box center [54, 193] width 40 height 29
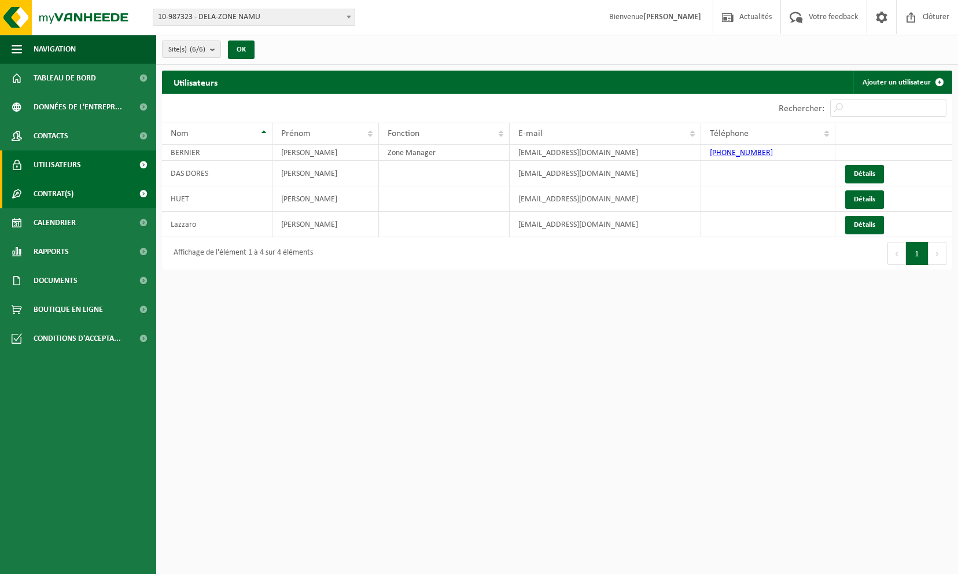
click at [52, 189] on span "Contrat(s)" at bounding box center [54, 193] width 40 height 29
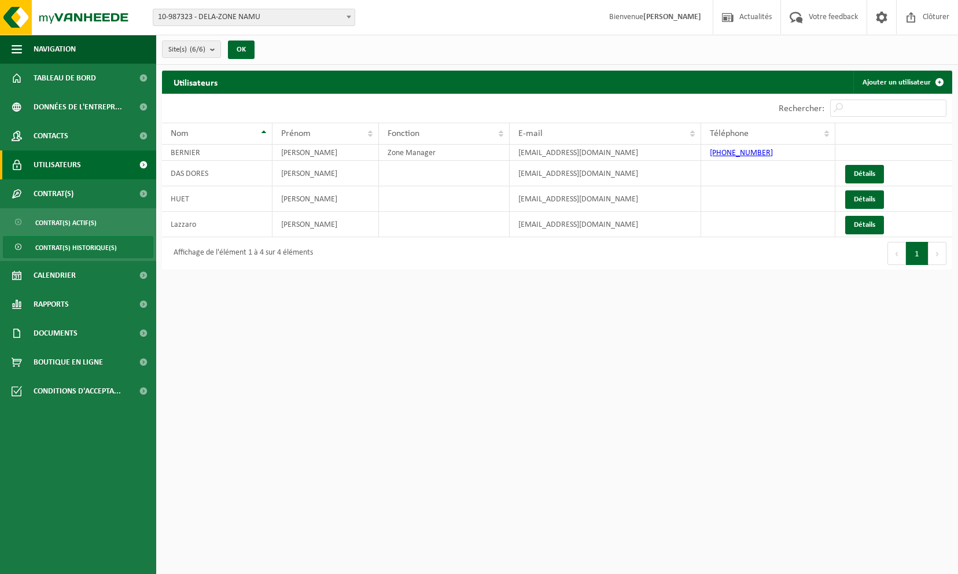
click at [73, 243] on span "Contrat(s) historique(s)" at bounding box center [76, 248] width 82 height 22
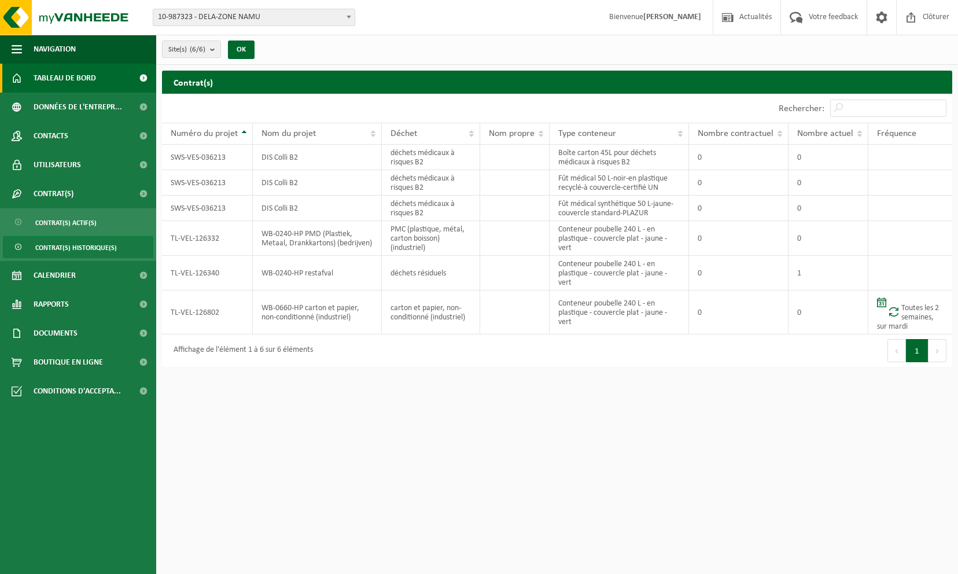
click at [74, 82] on span "Tableau de bord" at bounding box center [65, 78] width 62 height 29
